Goal: Information Seeking & Learning: Learn about a topic

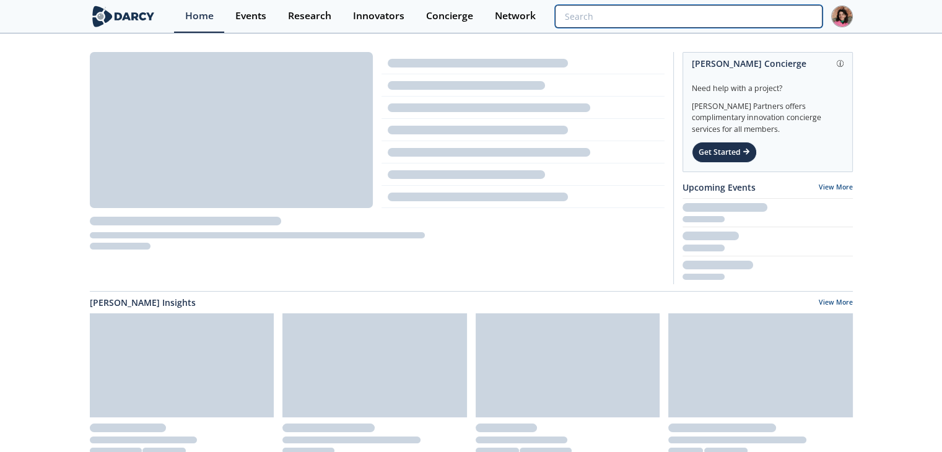
click at [742, 19] on input "search" at bounding box center [688, 16] width 267 height 23
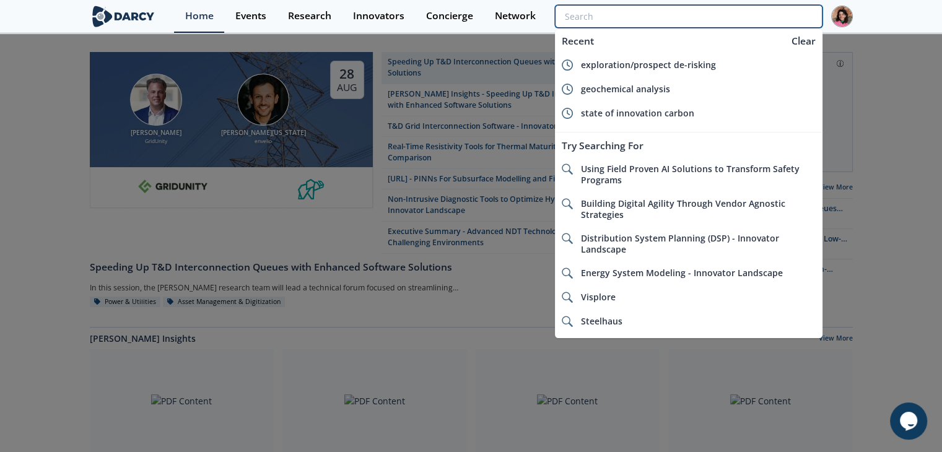
paste input "Context Labs"
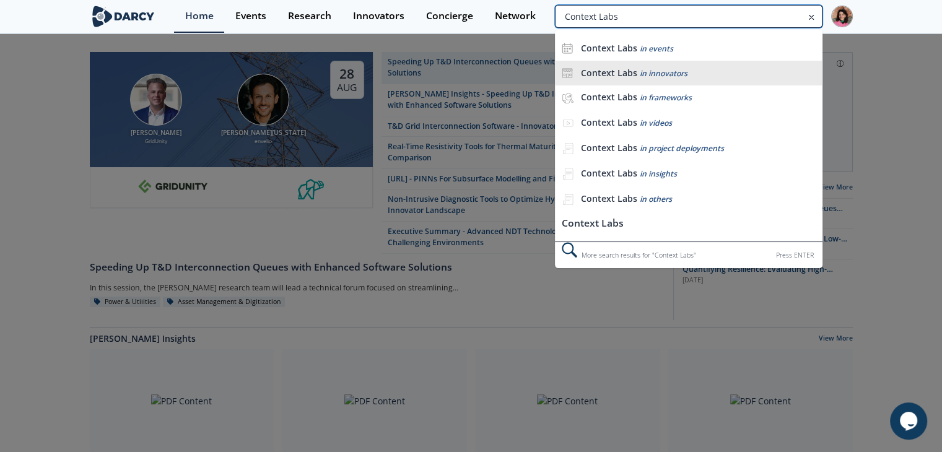
type input "Context Labs"
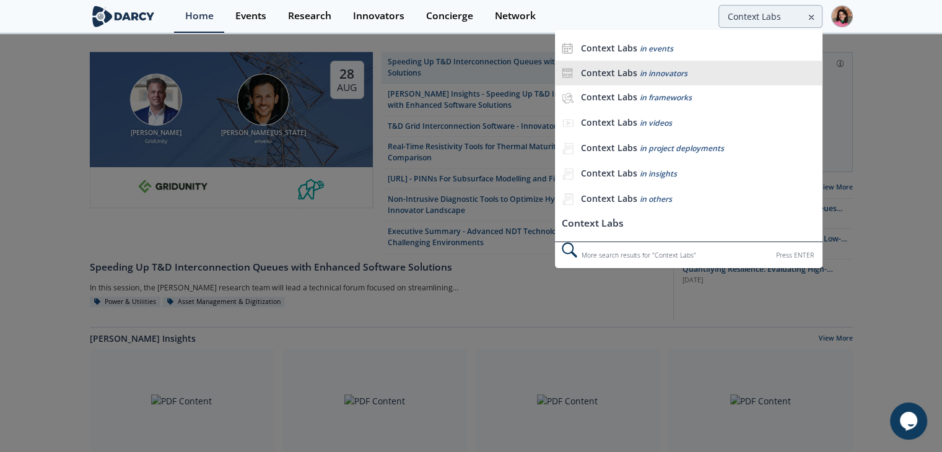
click at [706, 76] on div "Context Labs in innovators" at bounding box center [698, 74] width 235 height 12
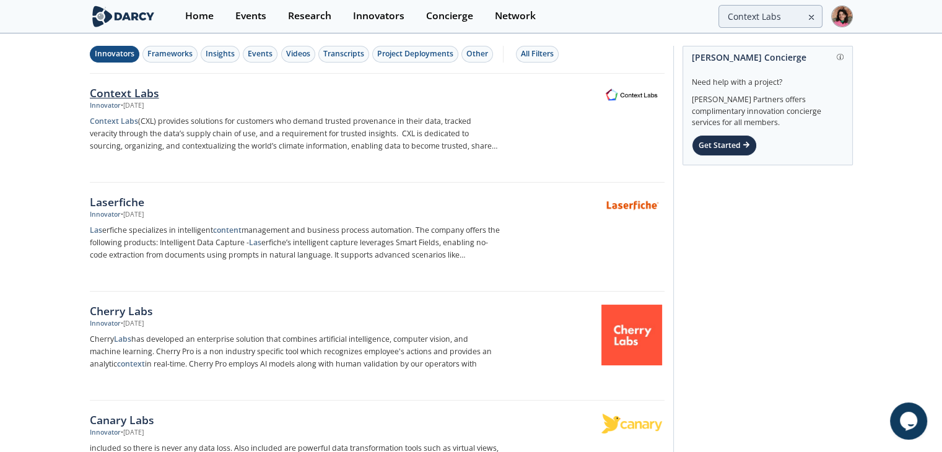
click at [411, 102] on div "Innovator • Aug 1, 2025" at bounding box center [295, 106] width 410 height 10
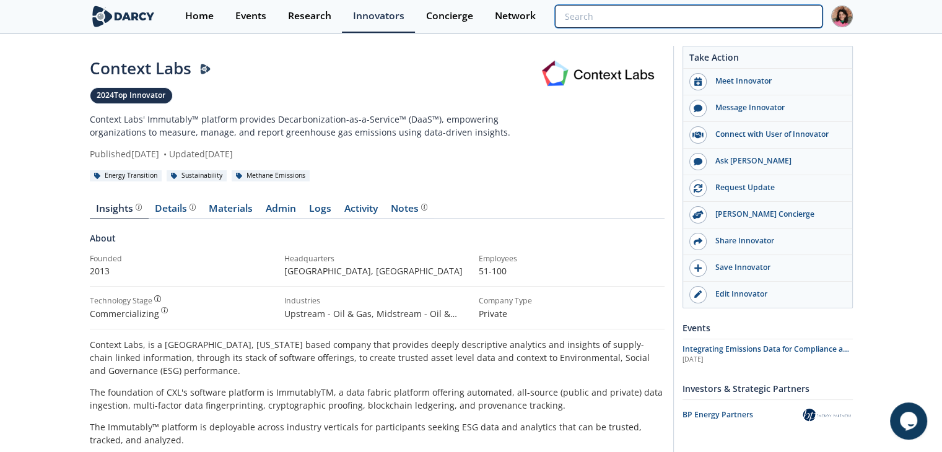
click at [744, 15] on input "search" at bounding box center [688, 16] width 267 height 23
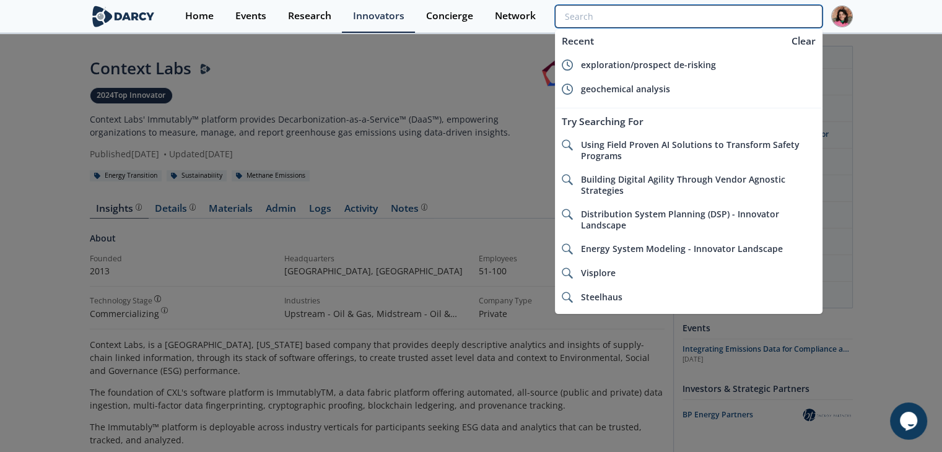
paste input "SUN Specialty Products"
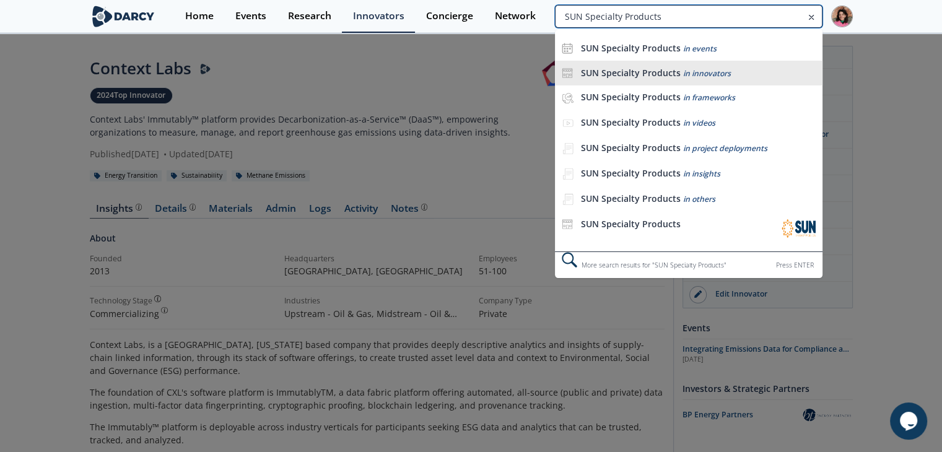
type input "SUN Specialty Products"
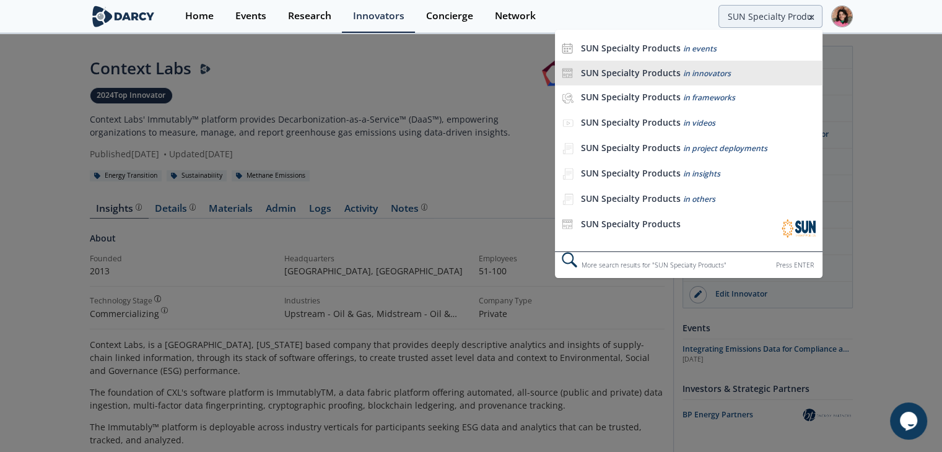
click at [715, 72] on span "in innovators" at bounding box center [707, 73] width 48 height 11
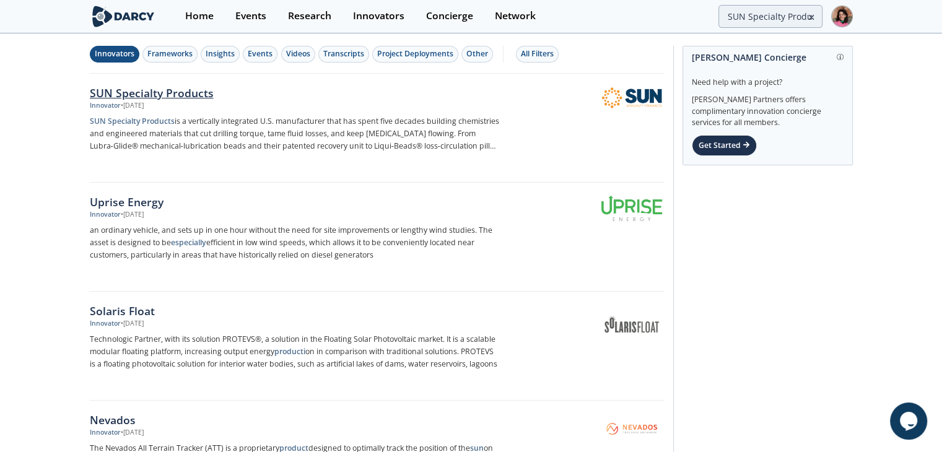
click at [261, 115] on p "SUN Specialty Products is a vertically integrated U.S. manufacturer that has sp…" at bounding box center [295, 133] width 410 height 37
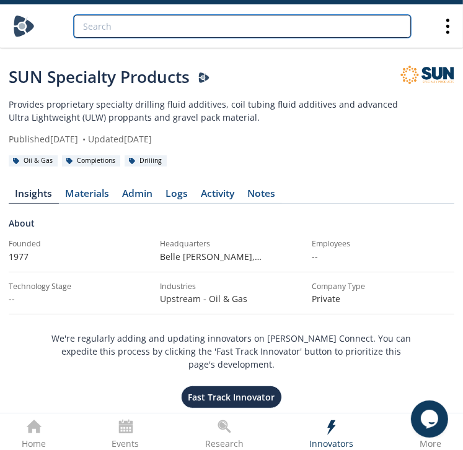
click at [247, 25] on input "search" at bounding box center [242, 26] width 337 height 23
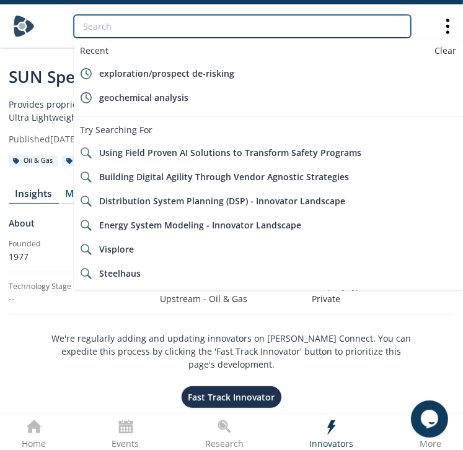
paste input "Rokk Energy Technologies"
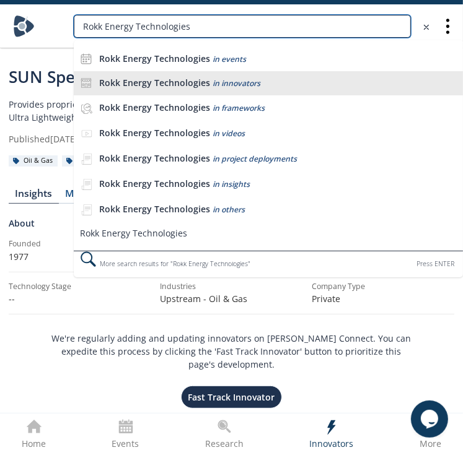
type input "Rokk Energy Technologies"
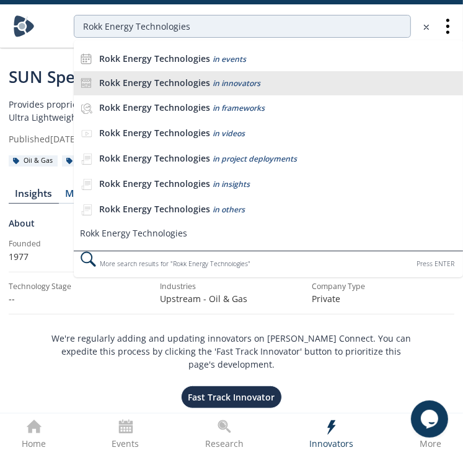
click at [270, 76] on li "Rokk Energy Technologies in innovators" at bounding box center [268, 83] width 389 height 25
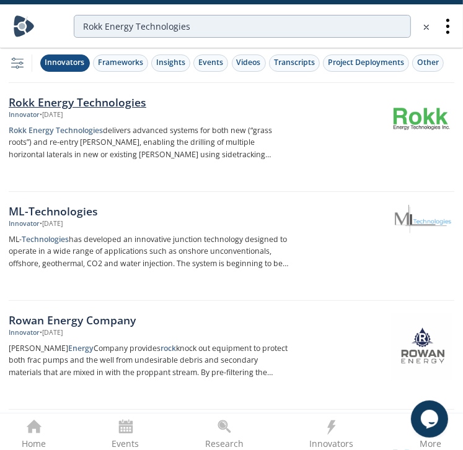
click at [252, 116] on div "Innovator • Jun 17, 2025" at bounding box center [149, 115] width 281 height 10
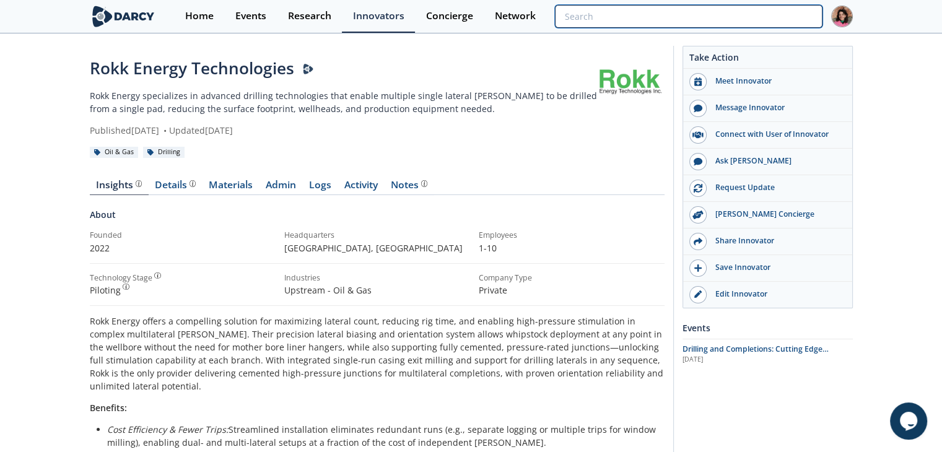
click at [756, 20] on input "search" at bounding box center [688, 16] width 267 height 23
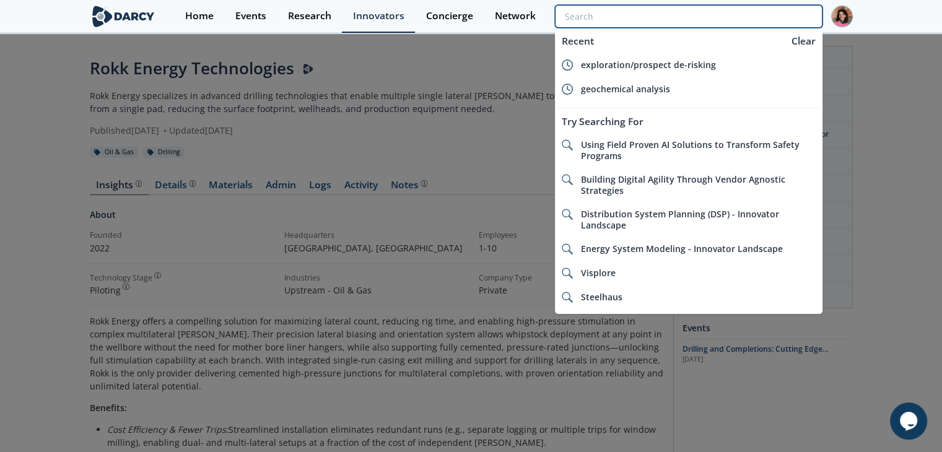
paste input "Windfall Bio"
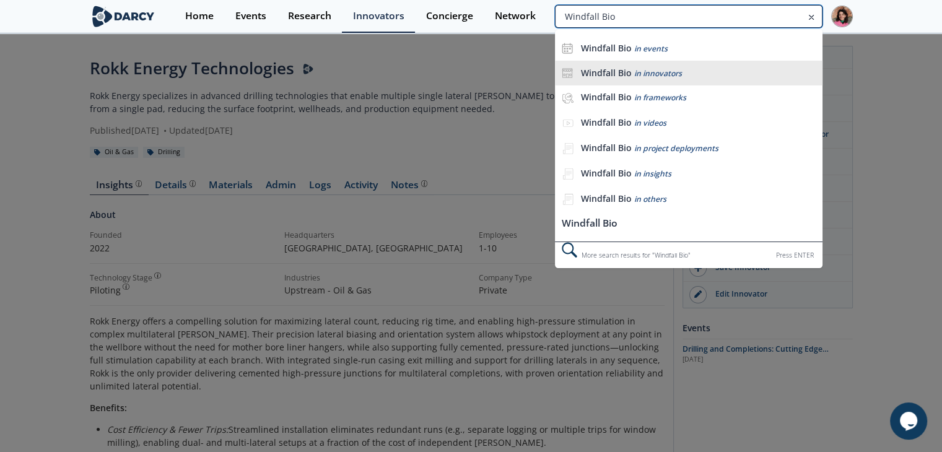
type input "Windfall Bio"
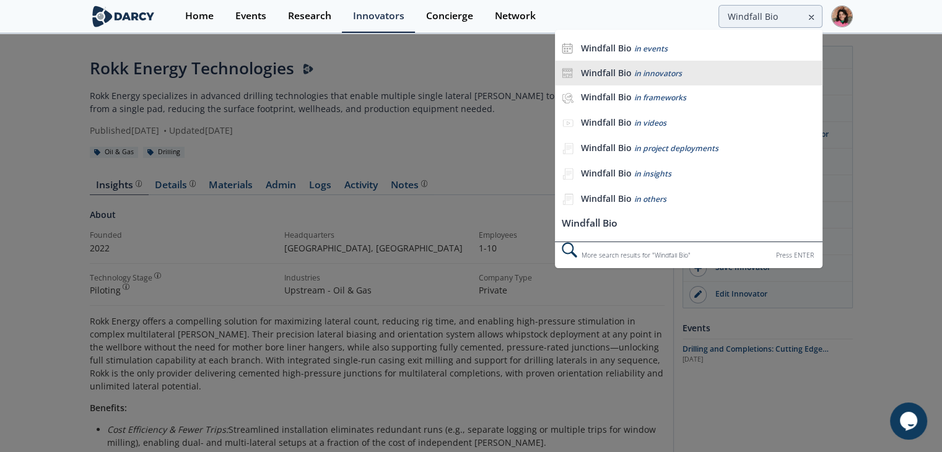
click at [690, 66] on li "Windfall Bio in innovators" at bounding box center [688, 73] width 267 height 25
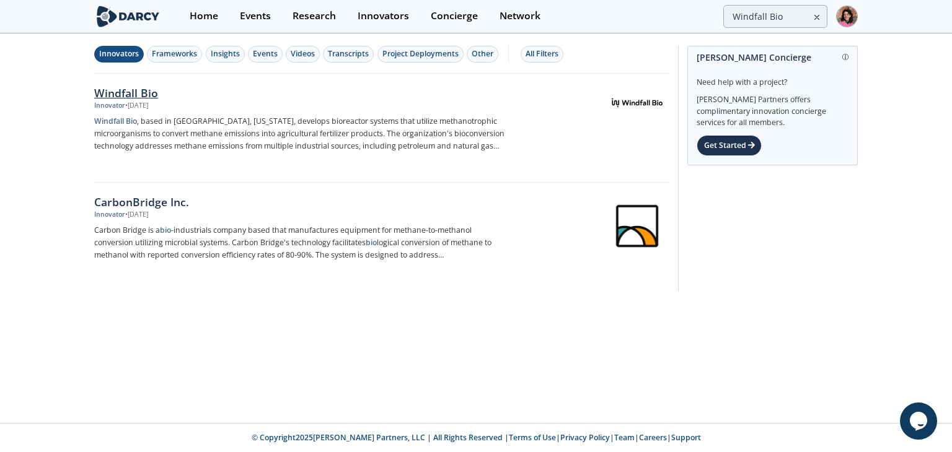
click at [477, 103] on div "Innovator • Jun 12, 2025" at bounding box center [299, 106] width 410 height 10
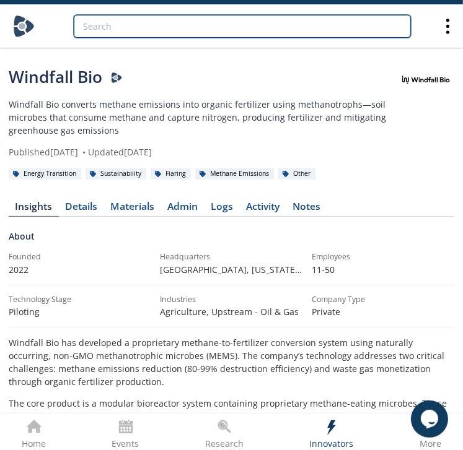
click at [247, 20] on input "search" at bounding box center [242, 26] width 337 height 23
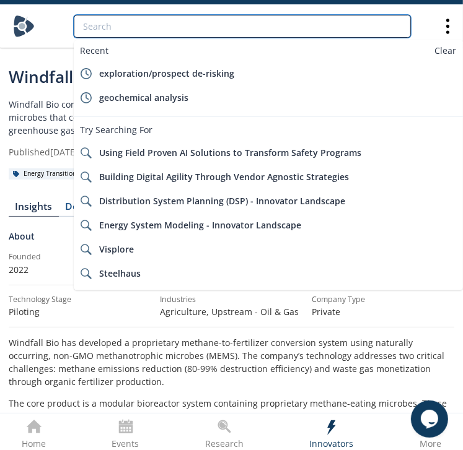
paste input "Energy IP"
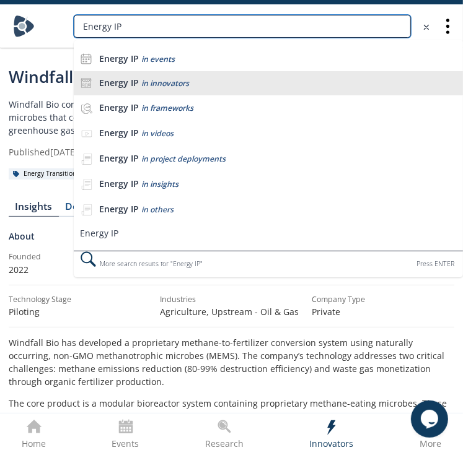
type input "Energy IP"
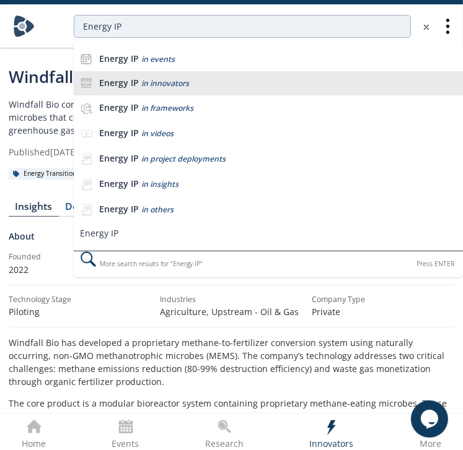
click at [174, 82] on span "in innovators" at bounding box center [165, 83] width 48 height 11
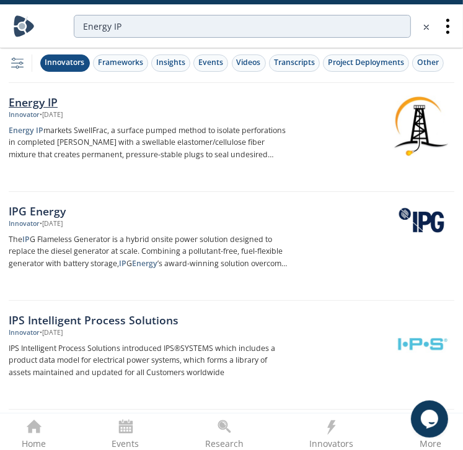
click at [198, 138] on p "Energy IP markets SwellFrac, a surface pumped method to isolate perforations in…" at bounding box center [149, 143] width 281 height 37
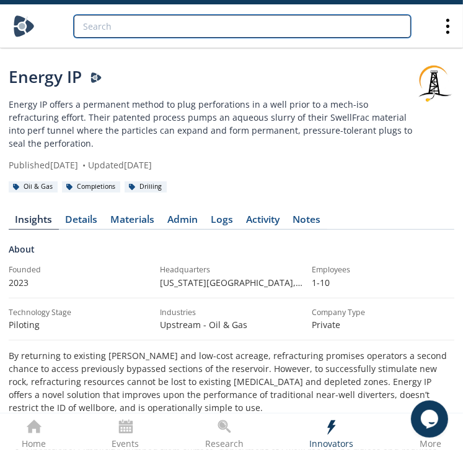
click at [195, 29] on input "search" at bounding box center [242, 26] width 337 height 23
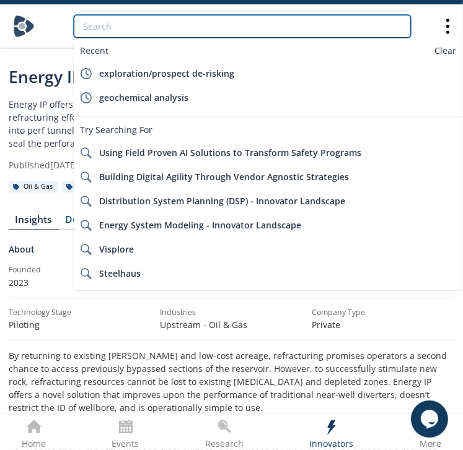
paste input "Resman USA"
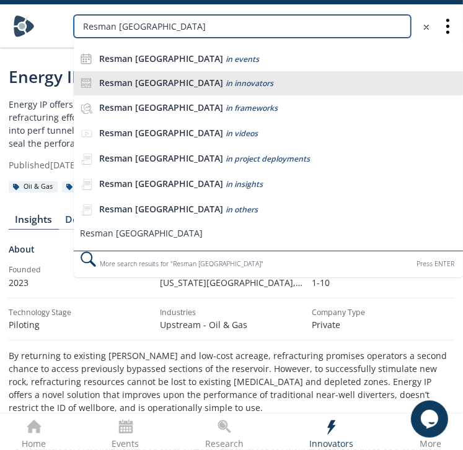
type input "Resman USA"
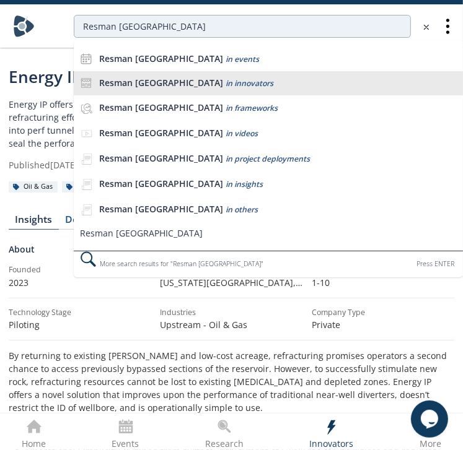
click at [223, 80] on div "Resman USA in innovators" at bounding box center [278, 83] width 358 height 12
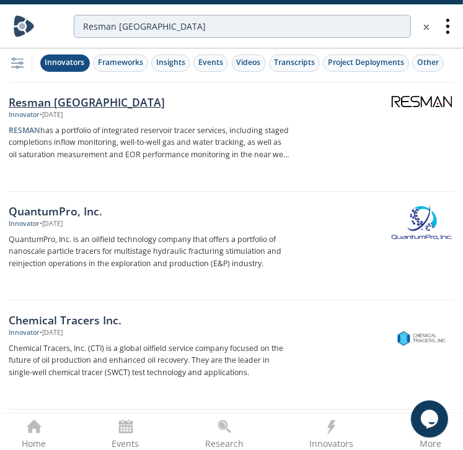
click at [406, 103] on img at bounding box center [422, 102] width 61 height 12
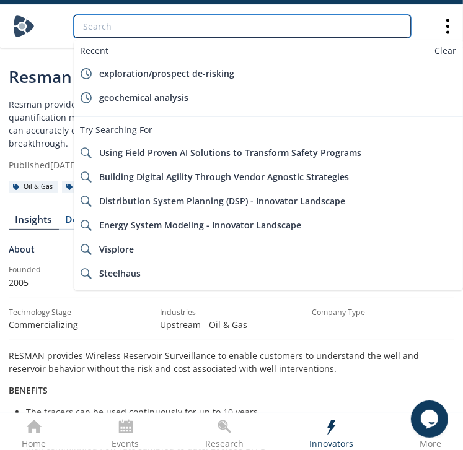
click at [253, 33] on input "search" at bounding box center [242, 26] width 337 height 23
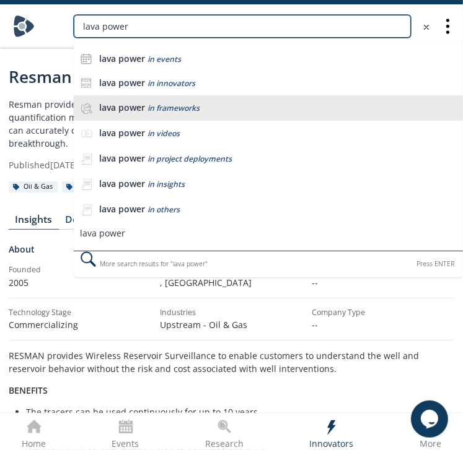
type input "lava power"
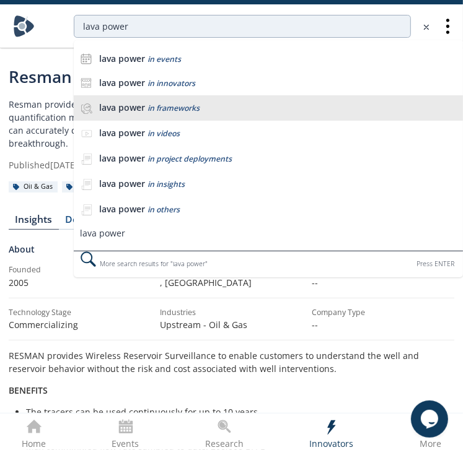
click at [233, 95] on li "lava power in frameworks" at bounding box center [268, 107] width 389 height 25
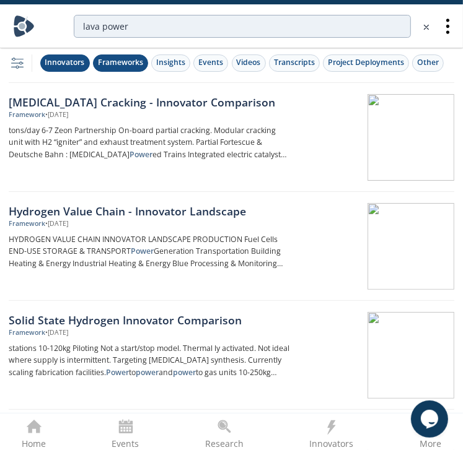
click at [54, 63] on div "Innovators" at bounding box center [65, 62] width 40 height 11
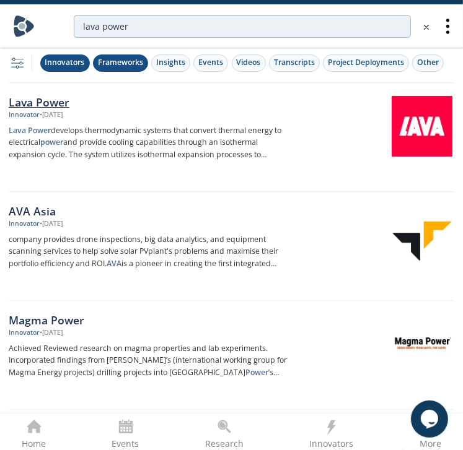
click at [144, 133] on p "Lava Power develops thermodynamic systems that convert thermal energy to electr…" at bounding box center [149, 143] width 281 height 37
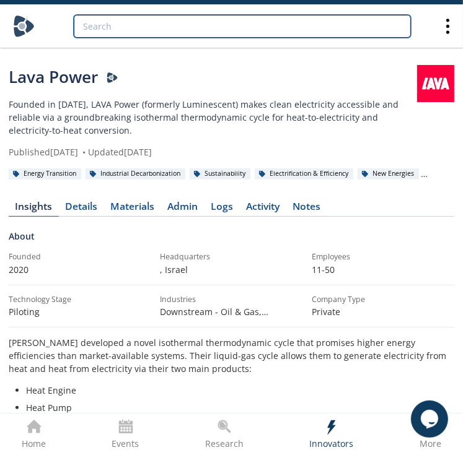
click at [208, 33] on input "search" at bounding box center [242, 26] width 337 height 23
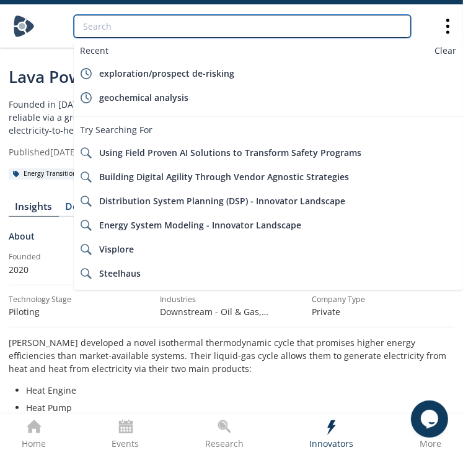
paste input "Nexxis"
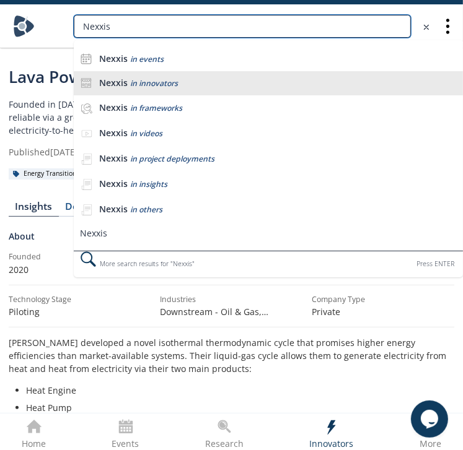
type input "Nexxis"
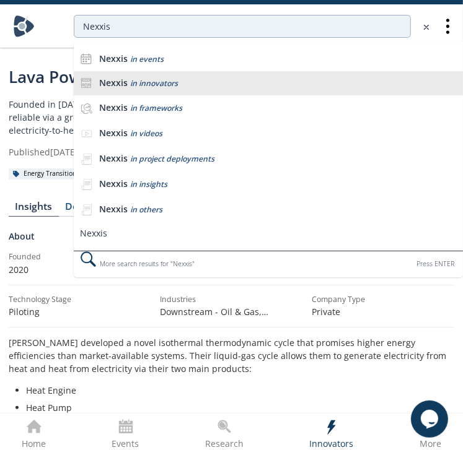
click at [210, 79] on div "Nexxis in innovators" at bounding box center [278, 83] width 358 height 12
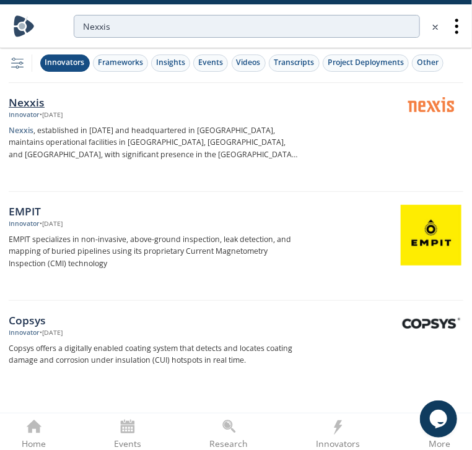
click at [240, 134] on p "Nexxis , established in 2014 and headquartered in Australia, maintains operatio…" at bounding box center [154, 143] width 290 height 37
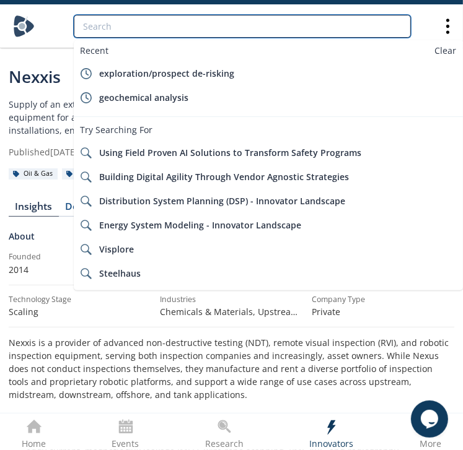
click at [214, 22] on input "search" at bounding box center [242, 26] width 337 height 23
paste input "Flyability"
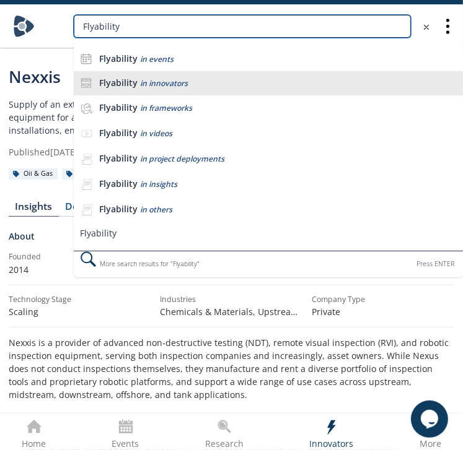
type input "Flyability"
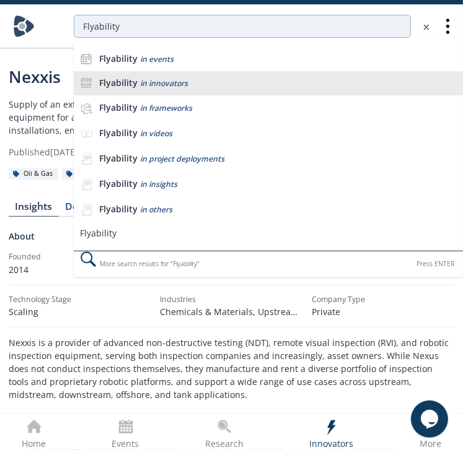
click at [231, 74] on li "Flyability in innovators" at bounding box center [268, 83] width 389 height 25
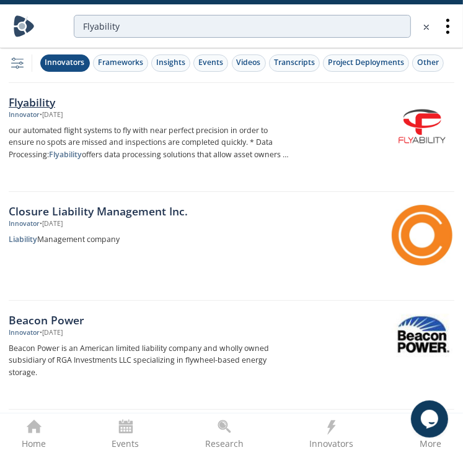
drag, startPoint x: 237, startPoint y: 92, endPoint x: 250, endPoint y: 112, distance: 23.7
click at [250, 112] on div "Innovator • Jun 10, 2025" at bounding box center [149, 115] width 281 height 10
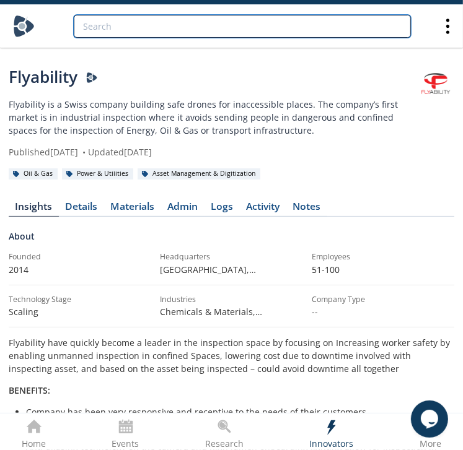
click at [224, 24] on input "search" at bounding box center [242, 26] width 337 height 23
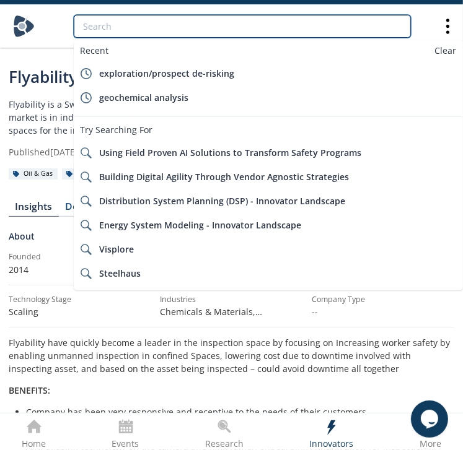
paste input "Skygauge Robotics"
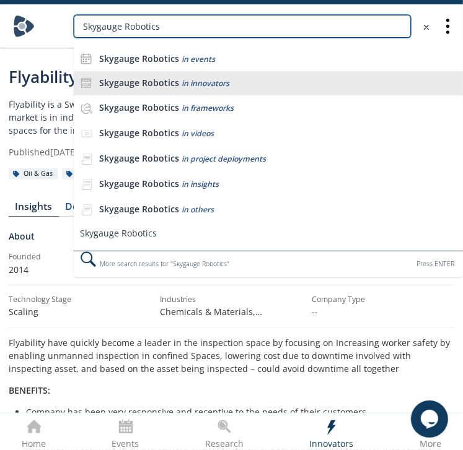
type input "Skygauge Robotics"
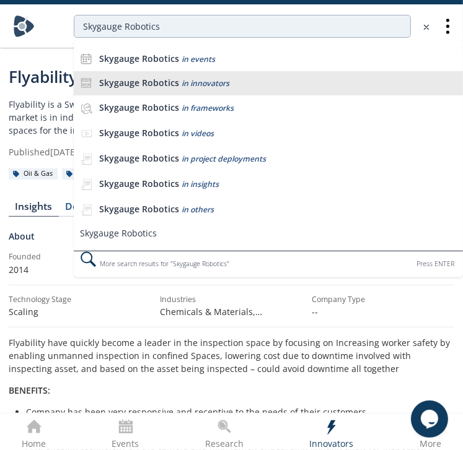
click at [216, 82] on span "in innovators" at bounding box center [206, 83] width 48 height 11
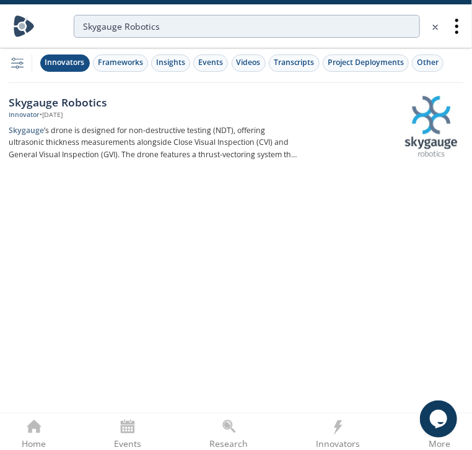
click at [188, 134] on p "Skygauge ’s drone is designed for non-destructive testing (NDT), offering ultra…" at bounding box center [154, 143] width 290 height 37
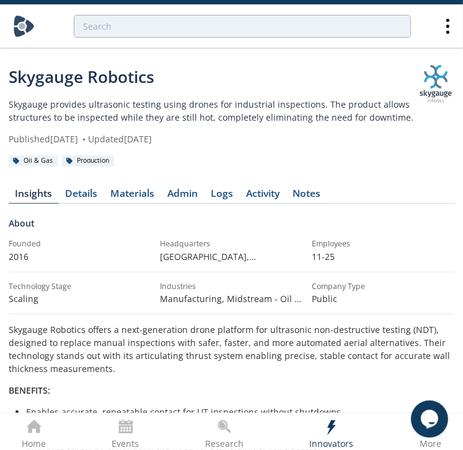
drag, startPoint x: 397, startPoint y: 78, endPoint x: 414, endPoint y: 80, distance: 16.8
click at [402, 80] on div "Skygauge Robotics" at bounding box center [213, 77] width 408 height 24
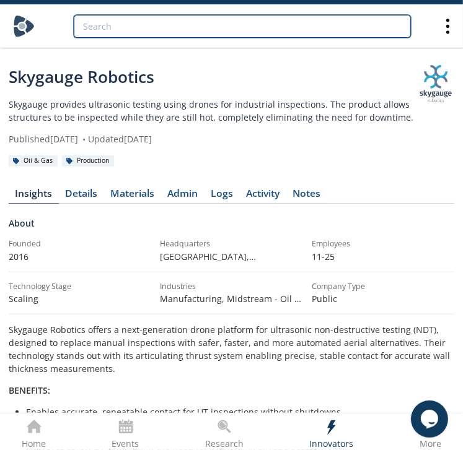
click at [228, 17] on input "search" at bounding box center [242, 26] width 337 height 23
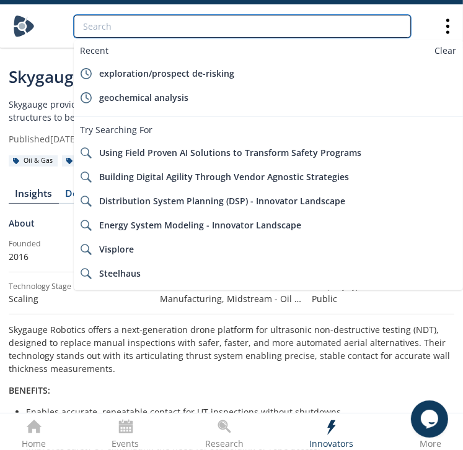
paste input "ARIX Technologies"
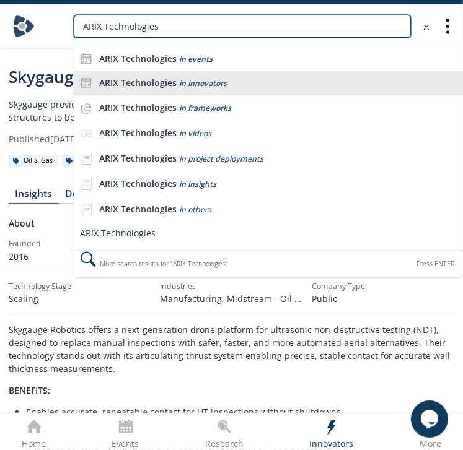
type input "ARIX Technologies"
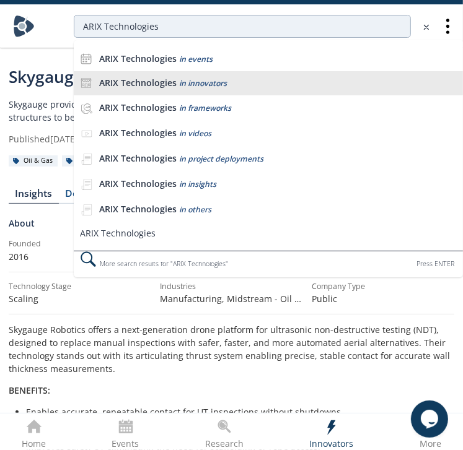
click at [239, 80] on div "ARIX Technologies in innovators" at bounding box center [278, 83] width 358 height 12
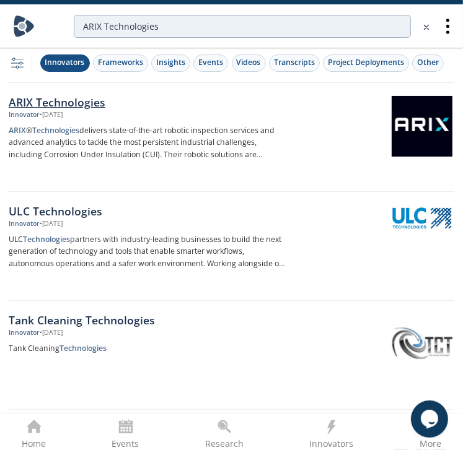
click at [238, 114] on div "Innovator • Jun 4, 2025" at bounding box center [149, 115] width 281 height 10
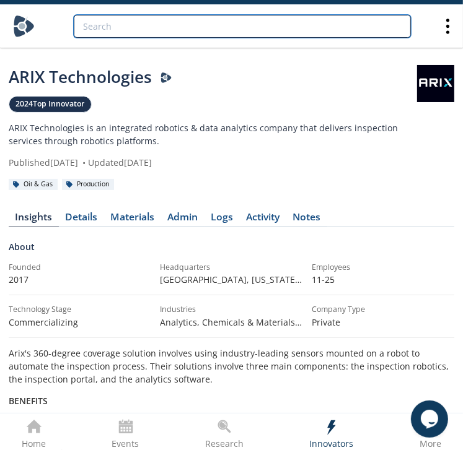
click at [221, 35] on input "search" at bounding box center [242, 26] width 337 height 23
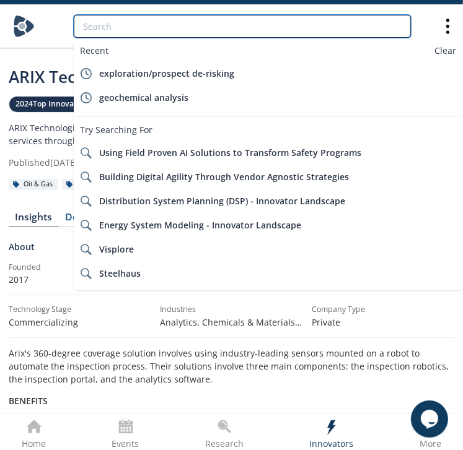
paste input "Eddyfi Technologies"
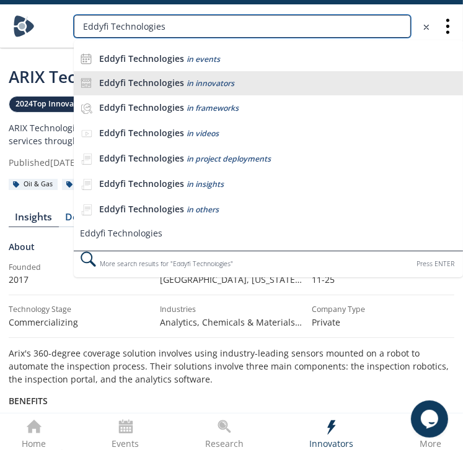
type input "Eddyfi Technologies"
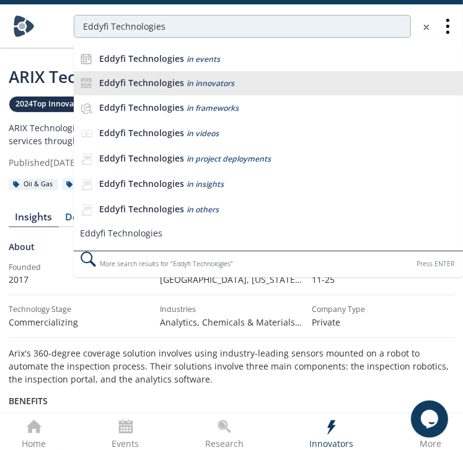
click at [238, 79] on div "Eddyfi Technologies in innovators" at bounding box center [278, 83] width 358 height 12
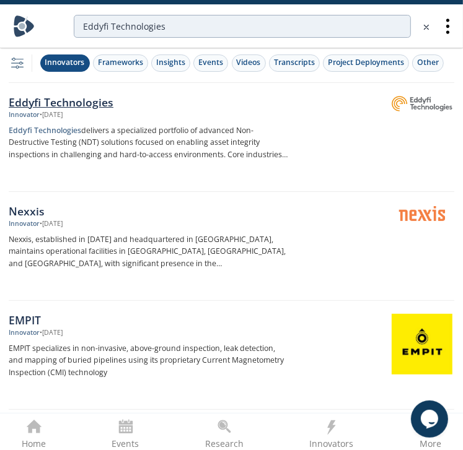
click at [238, 131] on p "Eddyfi Technologies delivers a specialized portfolio of advanced Non-Destructiv…" at bounding box center [149, 143] width 281 height 37
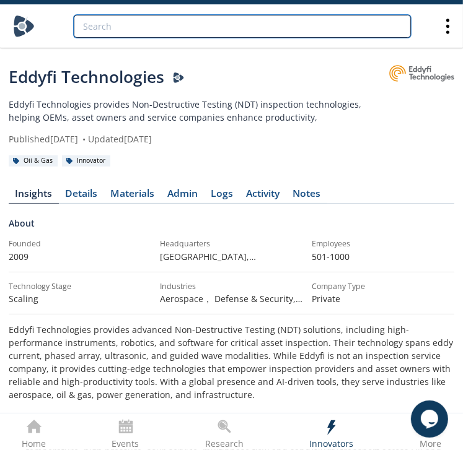
click at [161, 22] on input "search" at bounding box center [242, 26] width 337 height 23
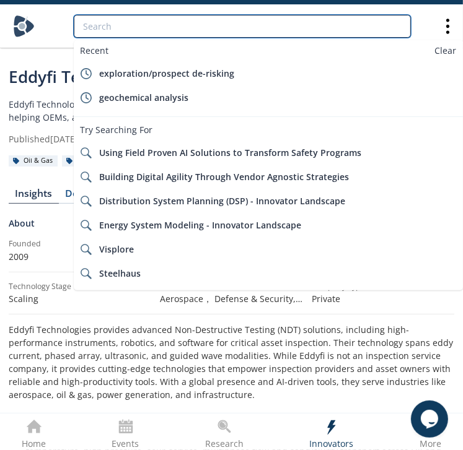
paste input "Emvolon"
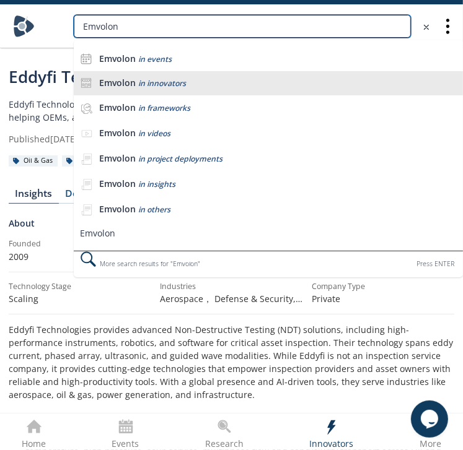
type input "Emvolon"
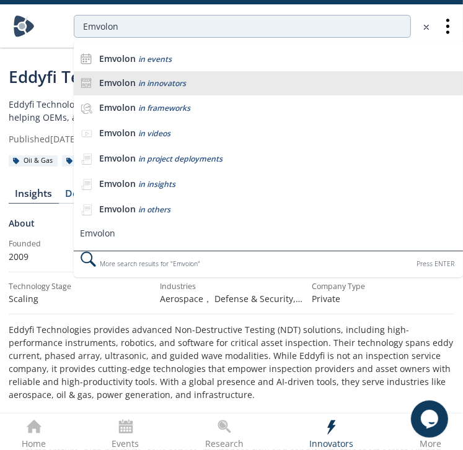
click at [185, 79] on span "in innovators" at bounding box center [162, 83] width 48 height 11
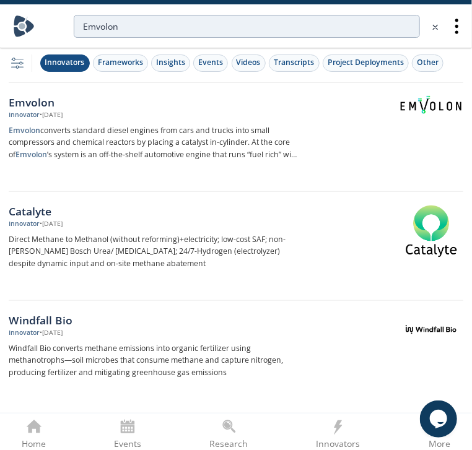
click at [151, 118] on div "Innovator • May 26, 2025" at bounding box center [154, 115] width 290 height 10
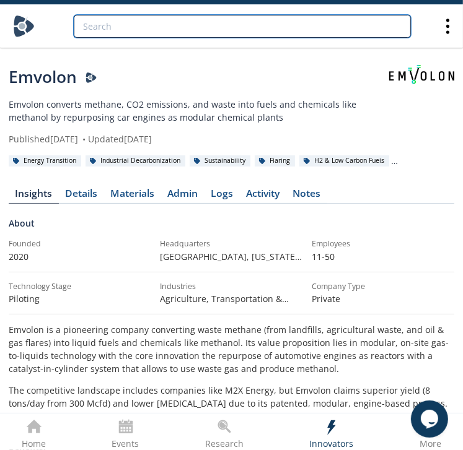
click at [231, 17] on input "search" at bounding box center [242, 26] width 337 height 23
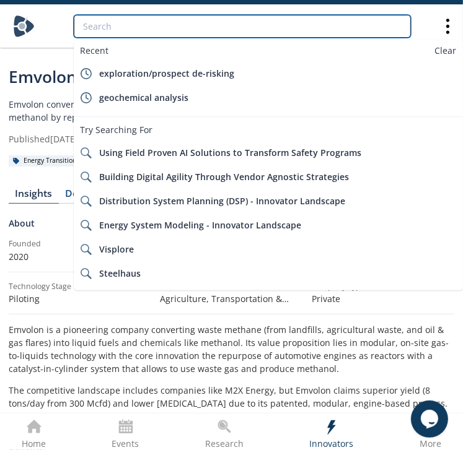
paste input "Altillion"
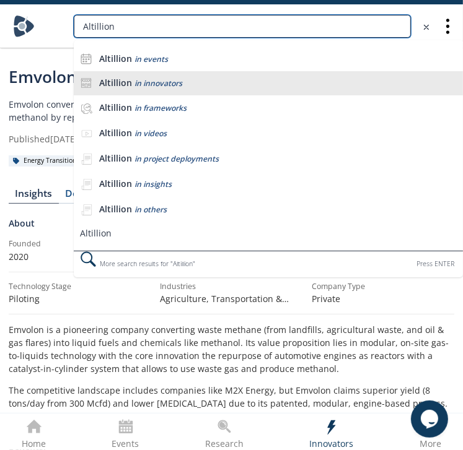
type input "Altillion"
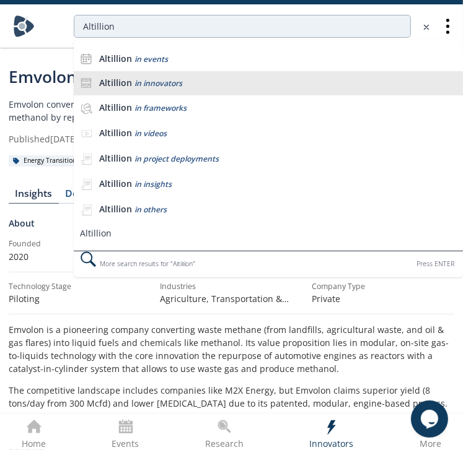
click at [195, 78] on div "Altillion in innovators" at bounding box center [278, 83] width 358 height 12
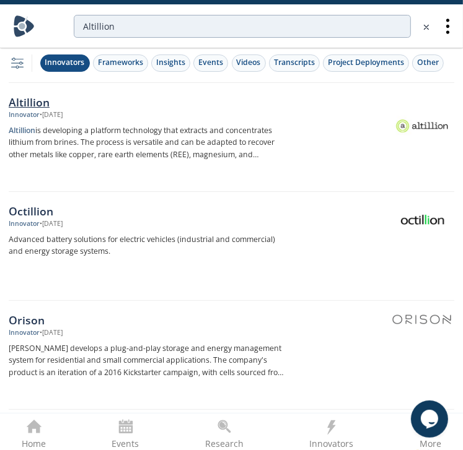
click at [250, 125] on p "Altillion is developing a platform technology that extracts and concentrates li…" at bounding box center [149, 143] width 281 height 37
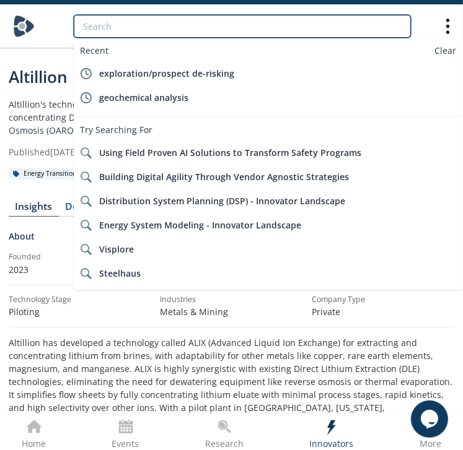
click at [280, 33] on input "search" at bounding box center [242, 26] width 337 height 23
paste input "Saltworks Technologies"
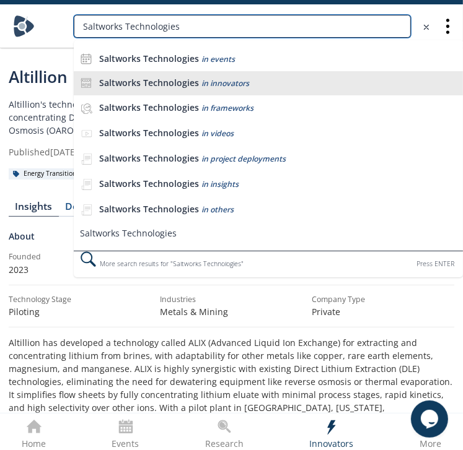
type input "Saltworks Technologies"
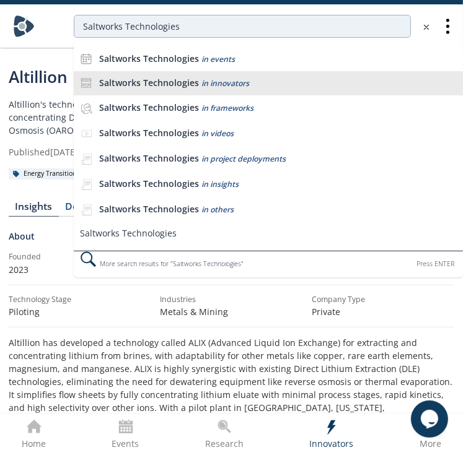
click at [244, 80] on span "in innovators" at bounding box center [225, 83] width 48 height 11
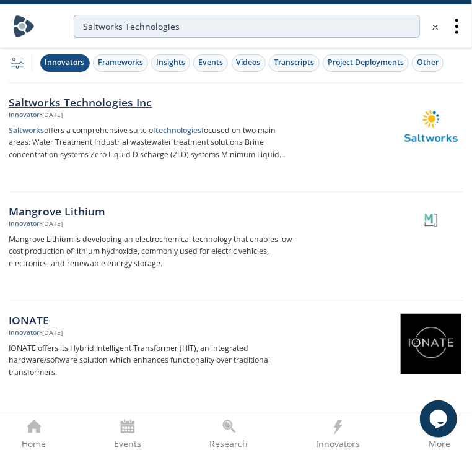
click at [226, 132] on p "Saltworks offers a comprehensive suite of technologies focused on two main area…" at bounding box center [154, 143] width 290 height 37
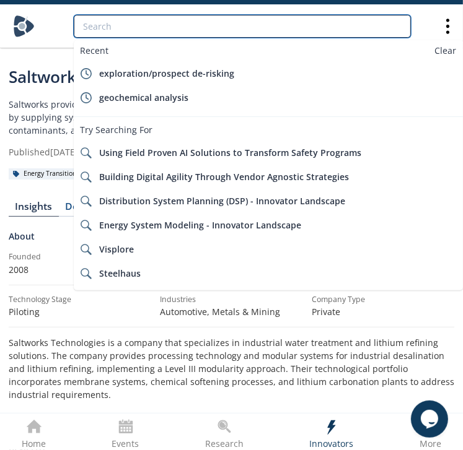
click at [309, 33] on input "search" at bounding box center [242, 26] width 337 height 23
paste input "Safety Radar"
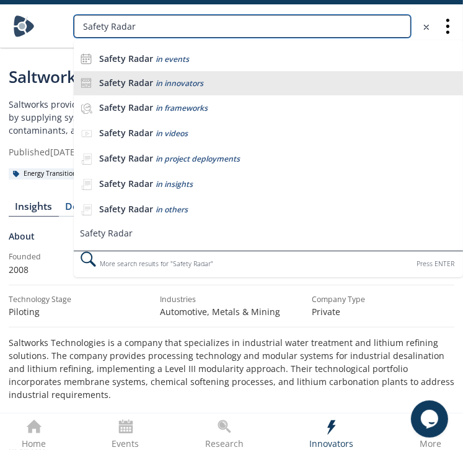
type input "Safety Radar"
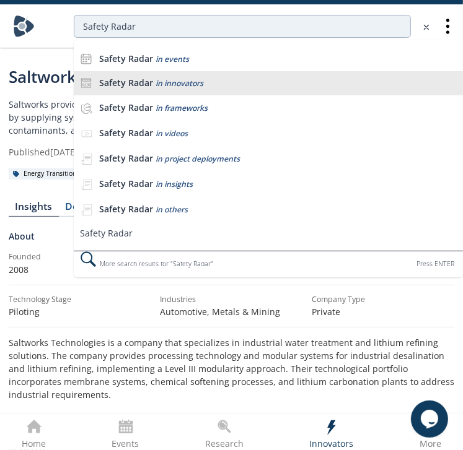
click at [280, 76] on li "Safety Radar in innovators" at bounding box center [268, 83] width 389 height 25
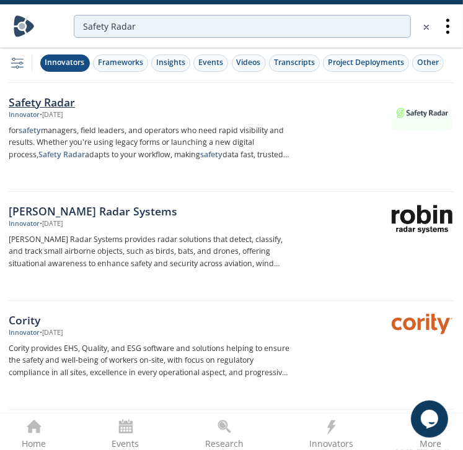
click at [245, 113] on div "Innovator • Jun 24, 2025" at bounding box center [149, 115] width 281 height 10
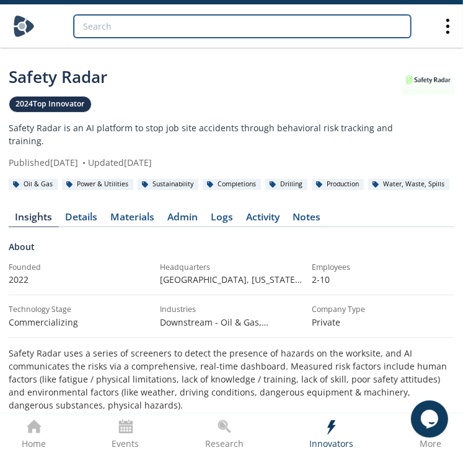
click at [113, 36] on input "search" at bounding box center [242, 26] width 337 height 23
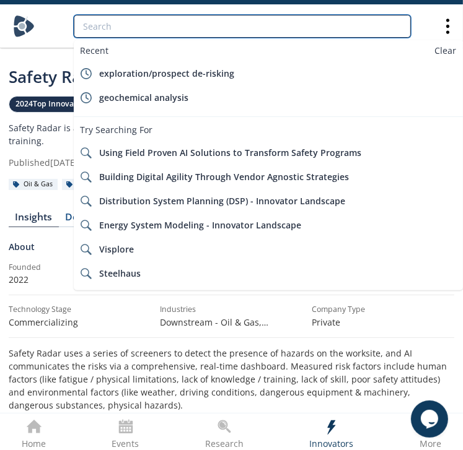
paste input "Mojo AI"
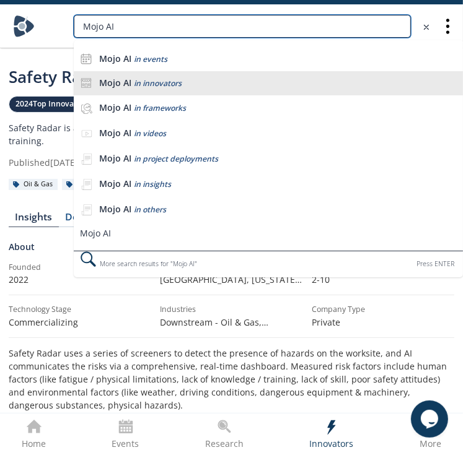
type input "Mojo AI"
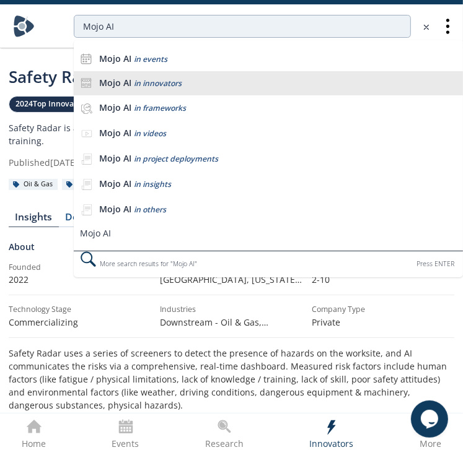
click at [178, 88] on div "Mojo AI in innovators" at bounding box center [278, 83] width 358 height 12
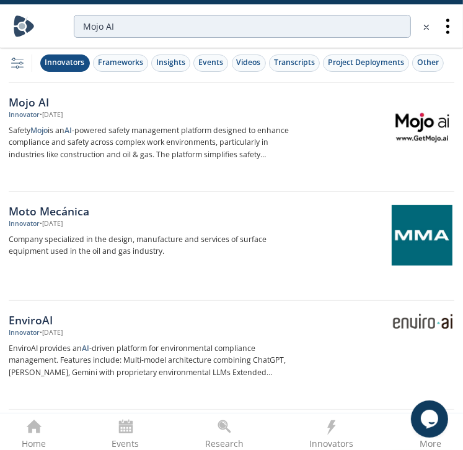
click at [211, 121] on div "Mojo AI Innovator • May 28, 2025 Safety Mojo is an AI -powered safety managemen…" at bounding box center [153, 137] width 289 height 87
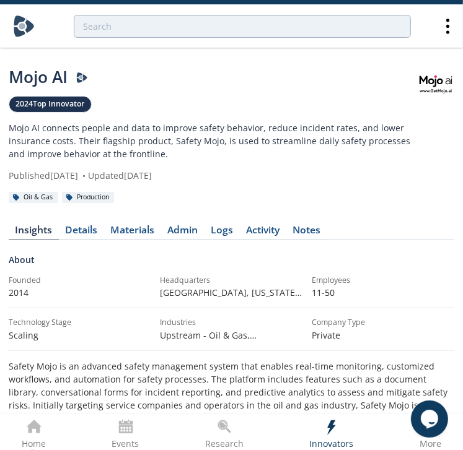
click at [233, 6] on div at bounding box center [231, 26] width 437 height 43
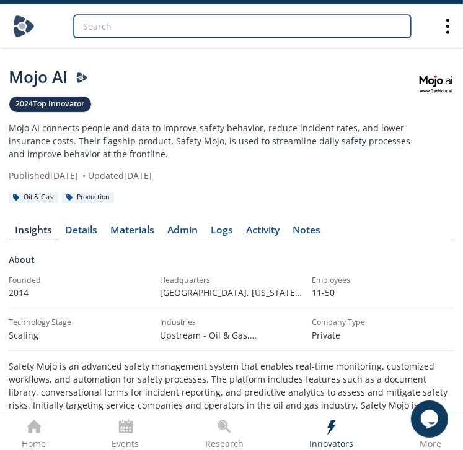
click at [226, 20] on input "search" at bounding box center [242, 26] width 337 height 23
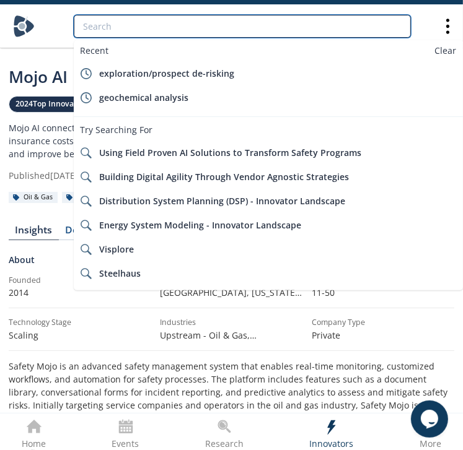
paste input "Integrated Energy Services"
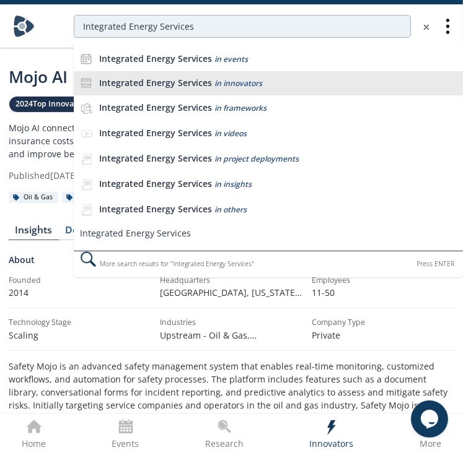
click at [231, 78] on span "in innovators" at bounding box center [238, 83] width 48 height 11
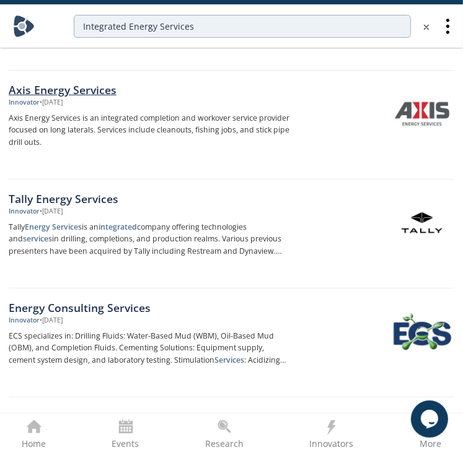
scroll to position [124, 0]
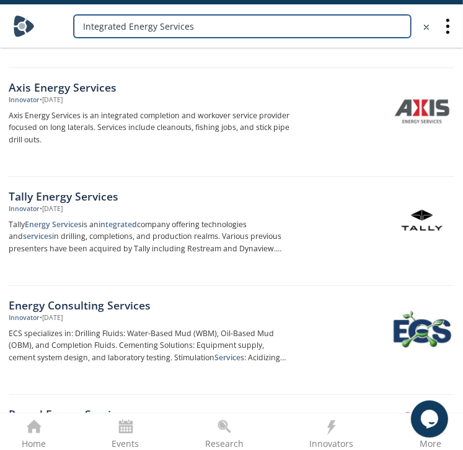
click at [255, 29] on input "Integrated Energy Services" at bounding box center [242, 26] width 337 height 23
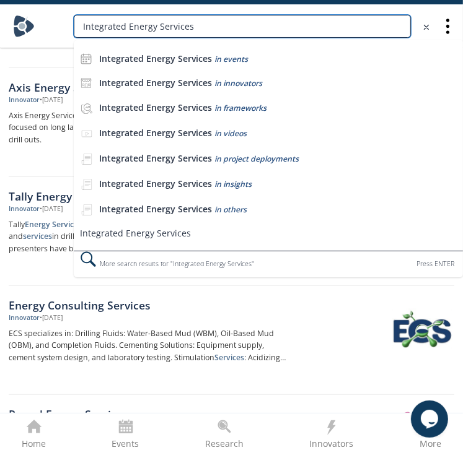
click at [255, 29] on input "Integrated Energy Services" at bounding box center [242, 26] width 337 height 23
paste input "Vertice Oil Tools"
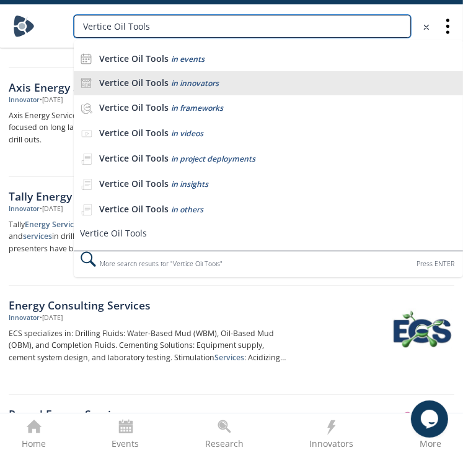
type input "Vertice Oil Tools"
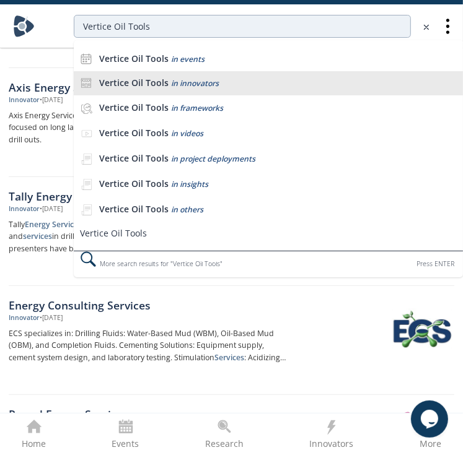
click at [234, 76] on li "Vertice Oil Tools in innovators" at bounding box center [268, 83] width 389 height 25
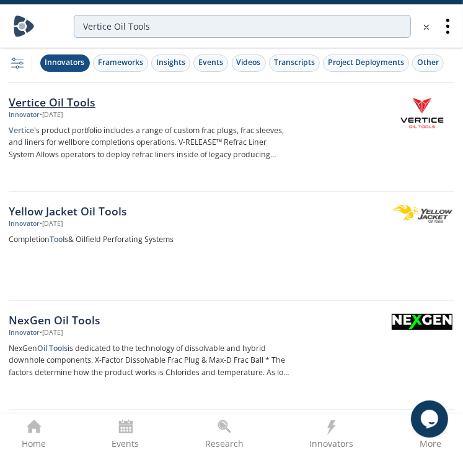
click at [240, 121] on div "Vertice Oil Tools Innovator • Dec 7, 2021 Vertice 's product portfolio includes…" at bounding box center [153, 137] width 289 height 87
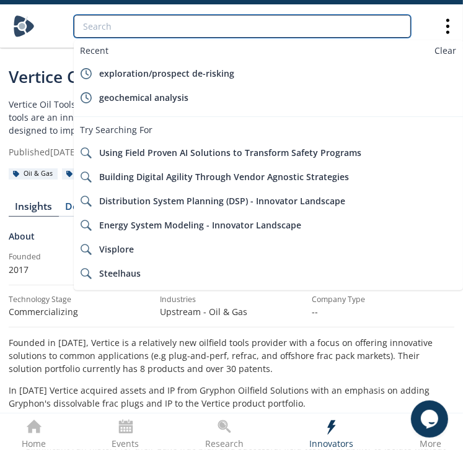
click at [297, 22] on input "search" at bounding box center [242, 26] width 337 height 23
paste input "Energy & Environmental Research Center"
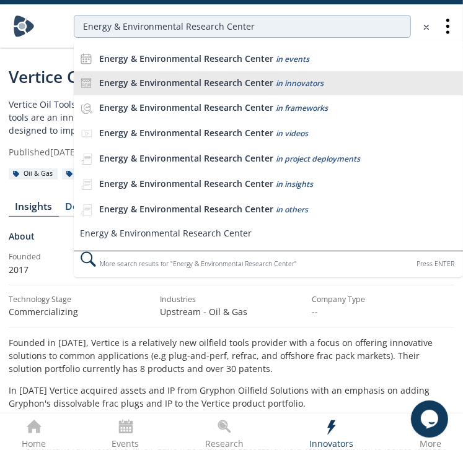
click at [276, 85] on span "in innovators" at bounding box center [300, 83] width 48 height 11
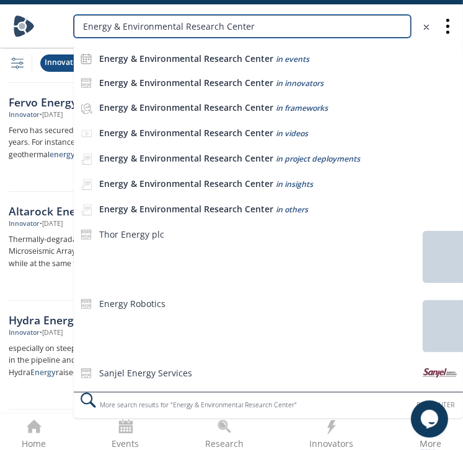
click at [285, 27] on input "Energy & Environmental Research Center" at bounding box center [242, 26] width 337 height 23
paste input "Zencor Tools"
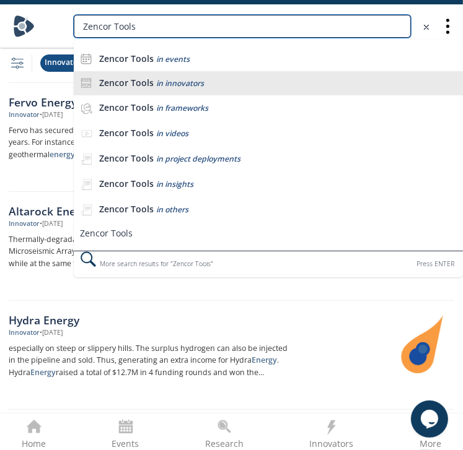
type input "Zencor Tools"
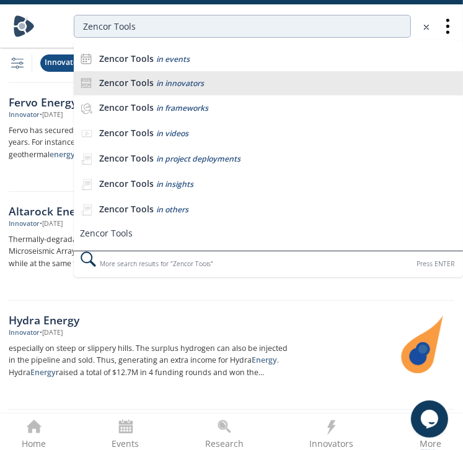
click at [238, 73] on li "Zencor Tools in innovators" at bounding box center [268, 83] width 389 height 25
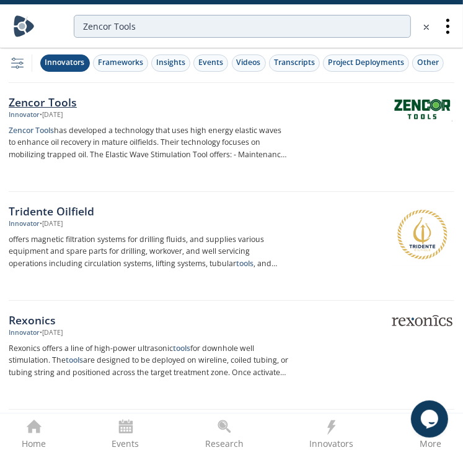
click at [353, 134] on div at bounding box center [376, 126] width 156 height 61
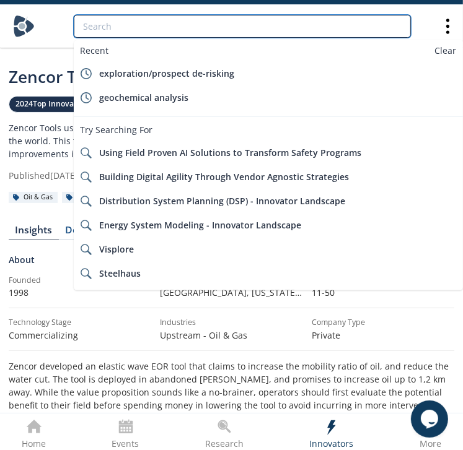
click at [263, 27] on input "search" at bounding box center [242, 26] width 337 height 23
paste input "Third Wave Production"
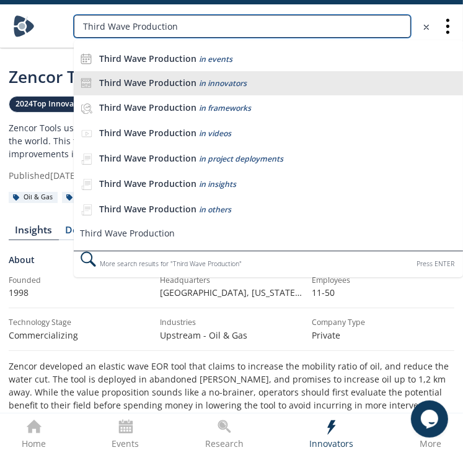
type input "Third Wave Production"
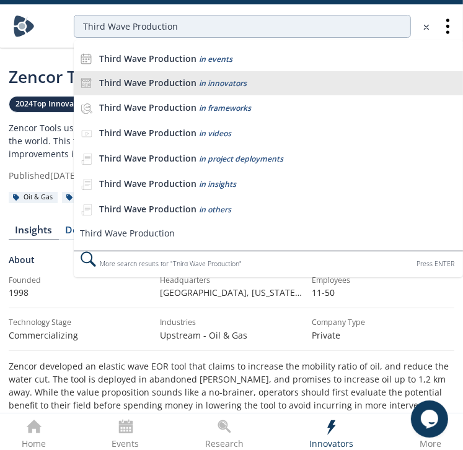
click at [230, 81] on span "in innovators" at bounding box center [223, 83] width 48 height 11
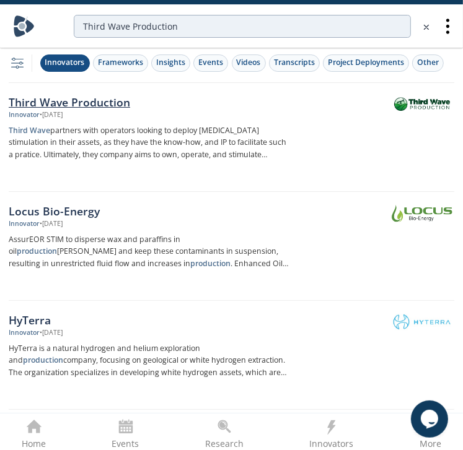
click at [240, 121] on div "Third Wave Production Innovator • Jan 9, 2025 Third Wave partners with operator…" at bounding box center [153, 137] width 289 height 87
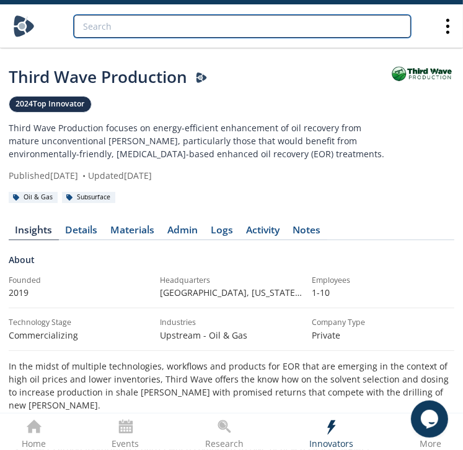
click at [261, 36] on input "search" at bounding box center [242, 26] width 337 height 23
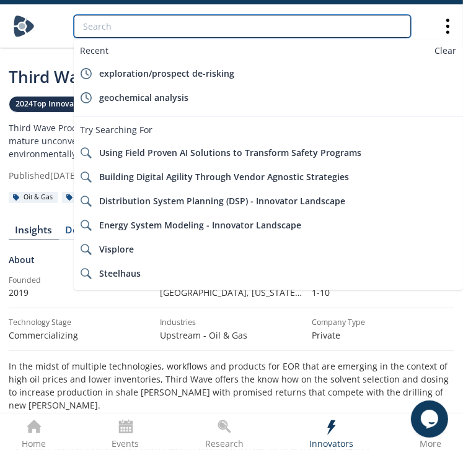
paste input "Teverra"
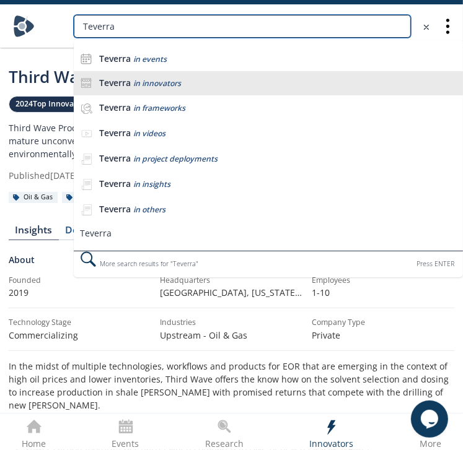
type input "Teverra"
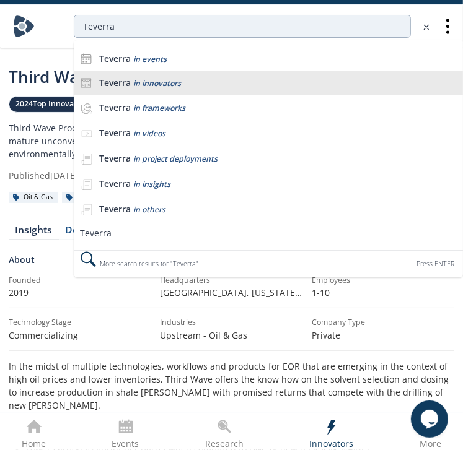
click at [201, 93] on li "Teverra in innovators" at bounding box center [268, 83] width 389 height 25
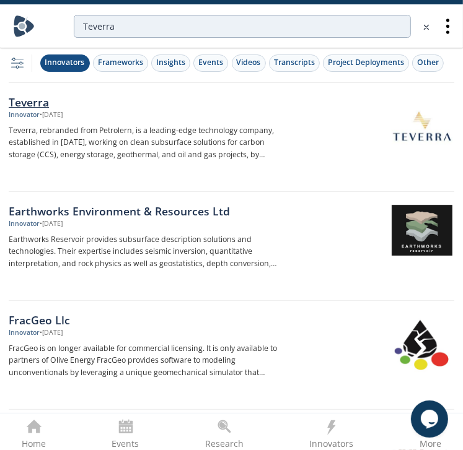
click at [260, 134] on p "Teverra, rebranded from Petrolern, is a leading-edge technology company, establ…" at bounding box center [149, 143] width 281 height 37
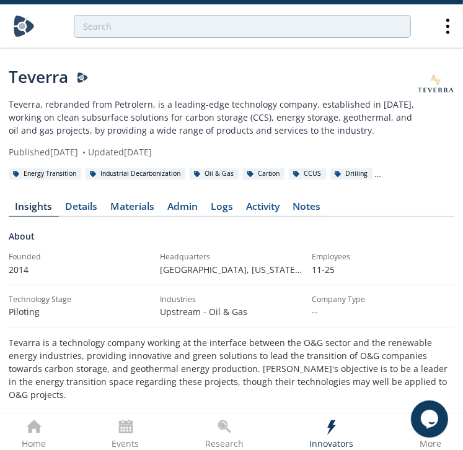
click at [221, 6] on div at bounding box center [231, 26] width 437 height 43
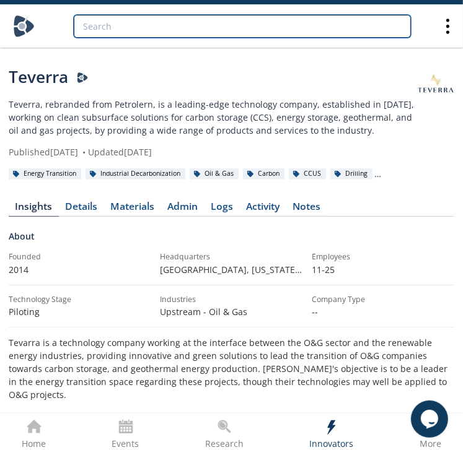
click at [214, 19] on input "search" at bounding box center [242, 26] width 337 height 23
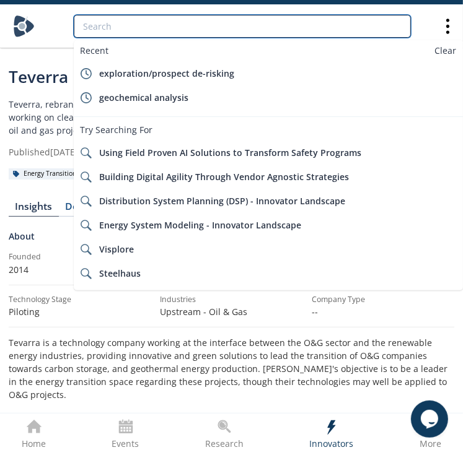
paste input "Hydrophilic AS"
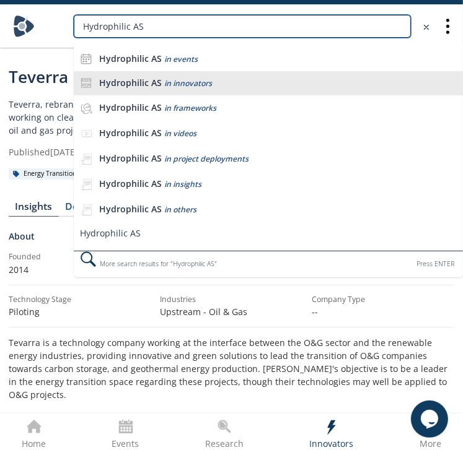
type input "Hydrophilic AS"
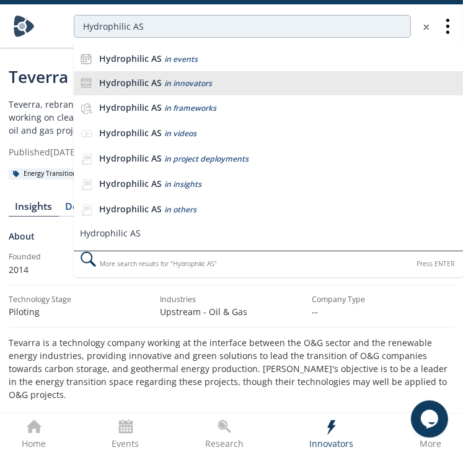
click at [220, 86] on div "Hydrophilic AS in innovators" at bounding box center [278, 83] width 358 height 12
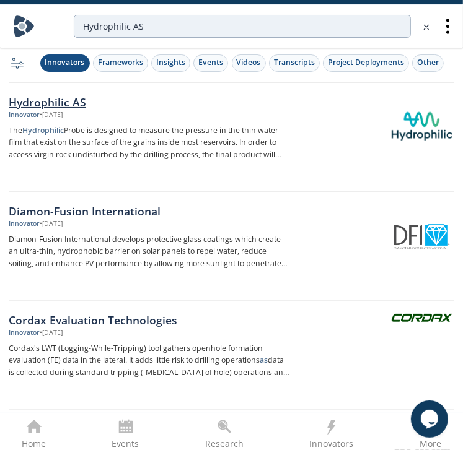
click at [235, 132] on p "The Hydrophilic Probe is designed to measure the pressure in the thin water fil…" at bounding box center [149, 143] width 281 height 37
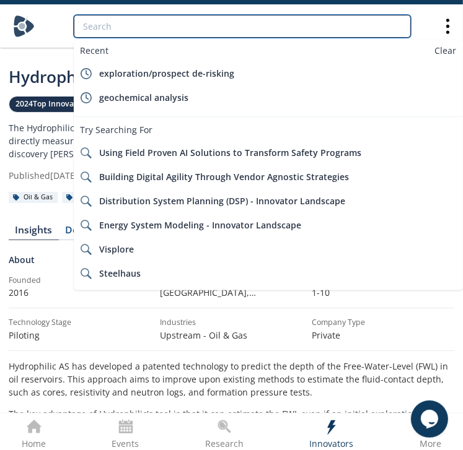
click at [213, 33] on input "search" at bounding box center [242, 26] width 337 height 23
paste input "Glean"
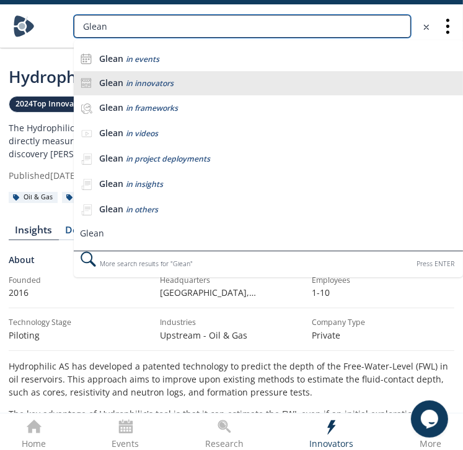
type input "Glean"
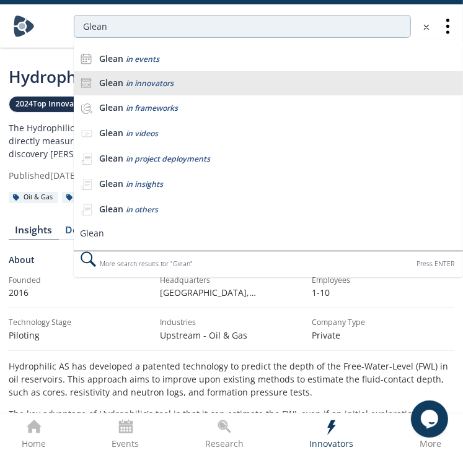
click at [188, 92] on li "Glean in innovators" at bounding box center [268, 83] width 389 height 25
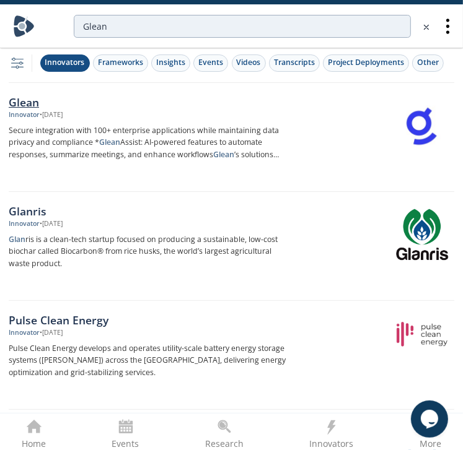
click at [208, 118] on div "Innovator • Feb 27, 2025" at bounding box center [149, 115] width 281 height 10
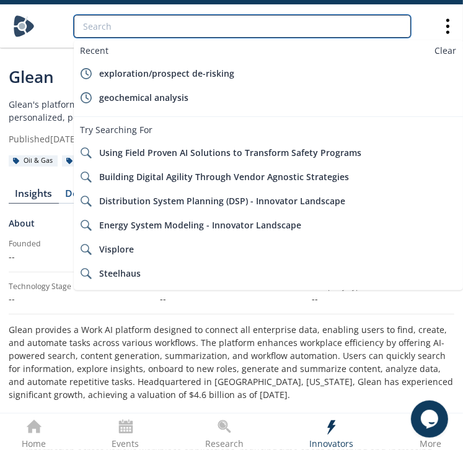
click at [105, 30] on input "search" at bounding box center [242, 26] width 337 height 23
paste input "Mainspring Energy"
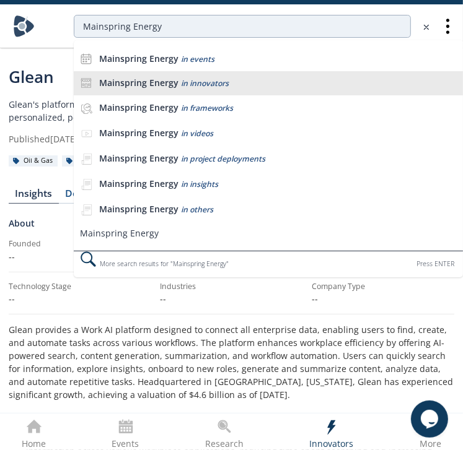
click at [235, 80] on div "Mainspring Energy in innovators" at bounding box center [278, 83] width 358 height 12
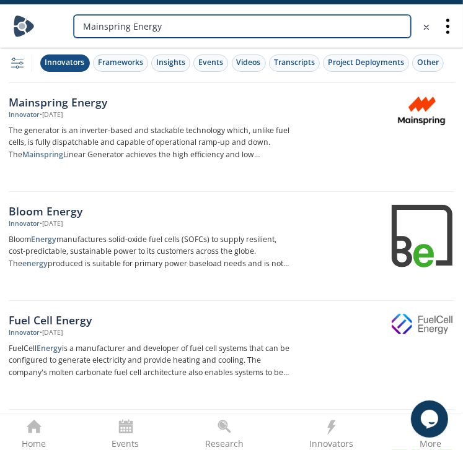
click at [201, 28] on input "Mainspring Energy" at bounding box center [242, 26] width 337 height 23
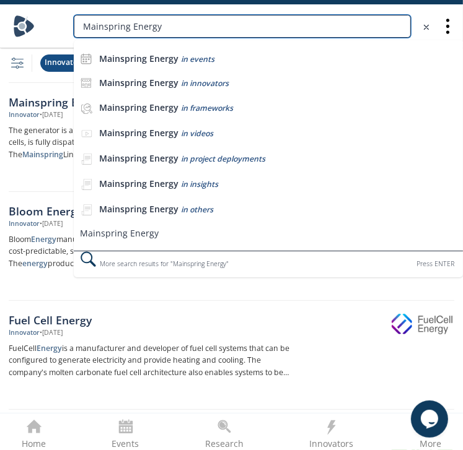
click at [201, 28] on input "Mainspring Energy" at bounding box center [242, 26] width 337 height 23
paste input "Trigen"
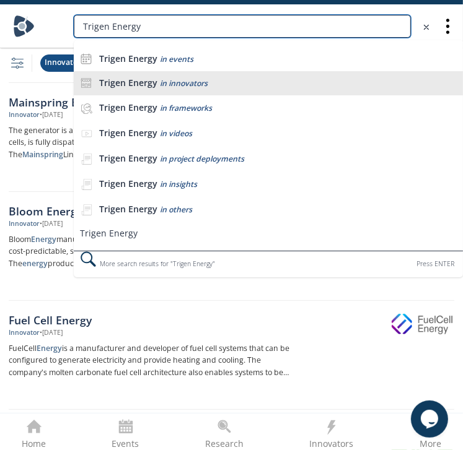
type input "Trigen Energy"
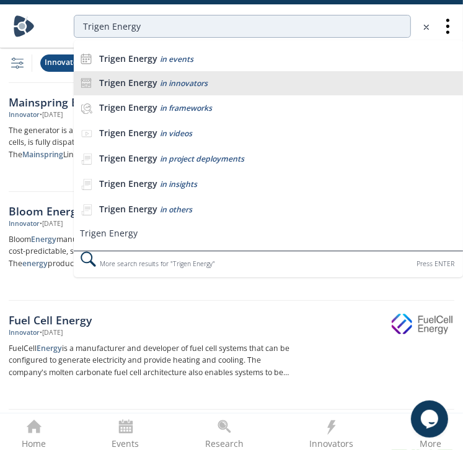
click at [195, 74] on li "Trigen Energy in innovators" at bounding box center [268, 83] width 389 height 25
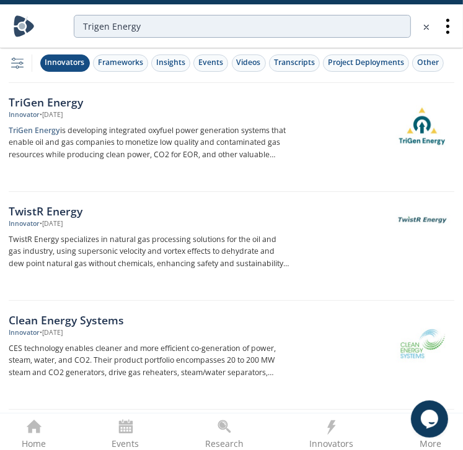
click at [302, 110] on div at bounding box center [376, 126] width 156 height 61
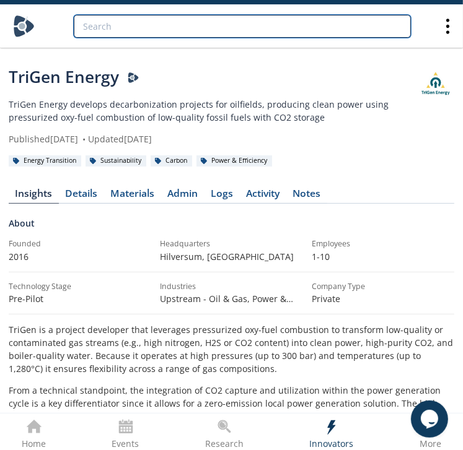
click at [235, 19] on input "search" at bounding box center [242, 26] width 337 height 23
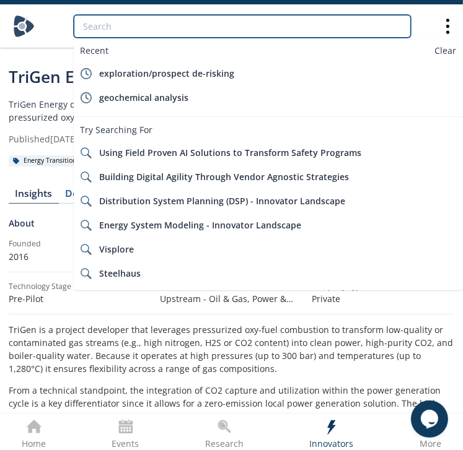
paste input "AI-FIT"
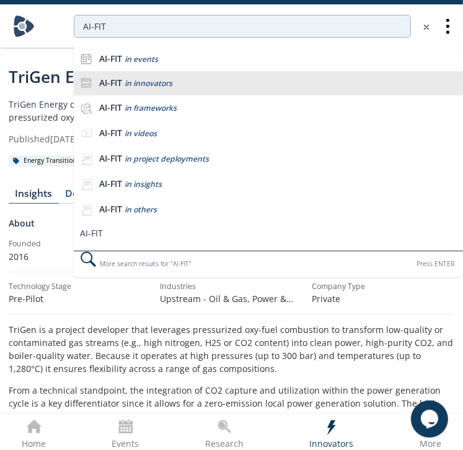
click at [223, 76] on li "AI-FIT in innovators" at bounding box center [268, 83] width 389 height 25
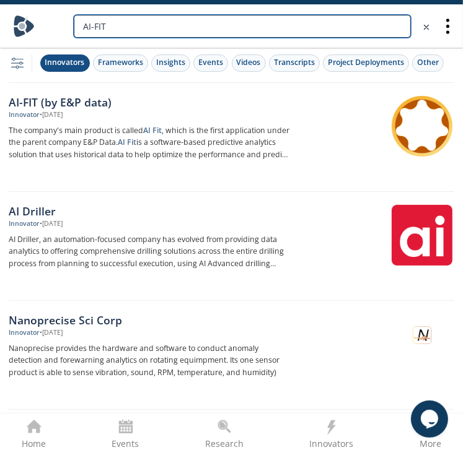
click at [312, 17] on input "AI-FIT" at bounding box center [242, 26] width 337 height 23
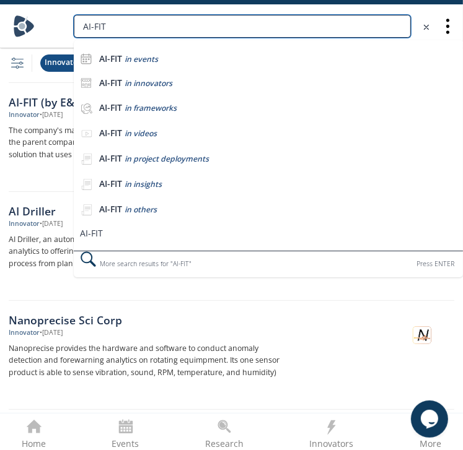
click at [312, 17] on input "AI-FIT" at bounding box center [242, 26] width 337 height 23
paste input "Fervo"
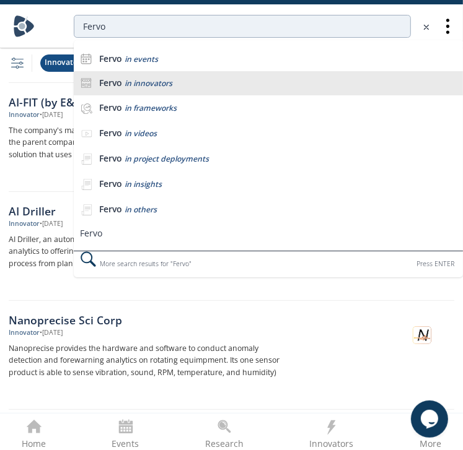
click at [192, 77] on div "Fervo in innovators" at bounding box center [278, 83] width 358 height 12
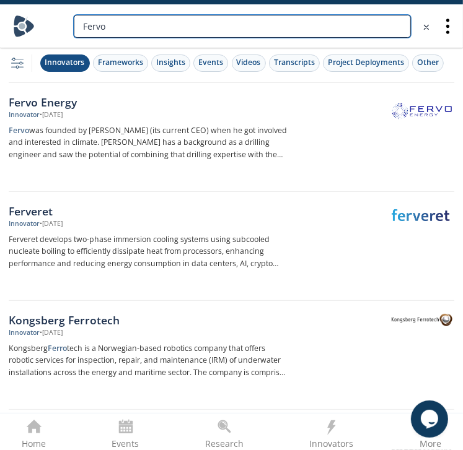
click at [270, 19] on input "Fervo" at bounding box center [242, 26] width 337 height 23
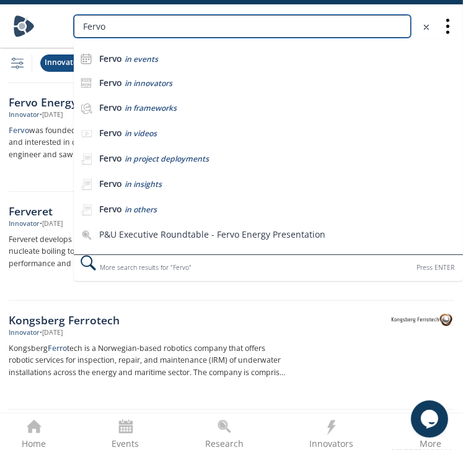
click at [270, 19] on input "Fervo" at bounding box center [242, 26] width 337 height 23
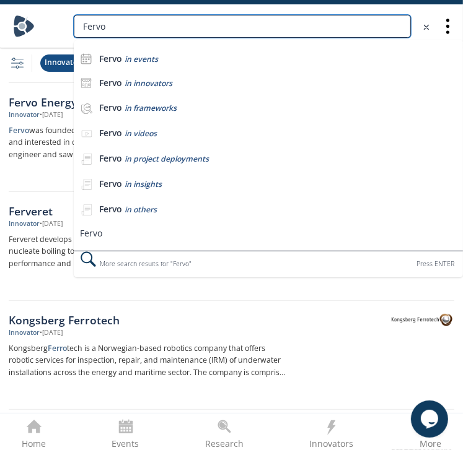
paste input "Sage Geosystems"
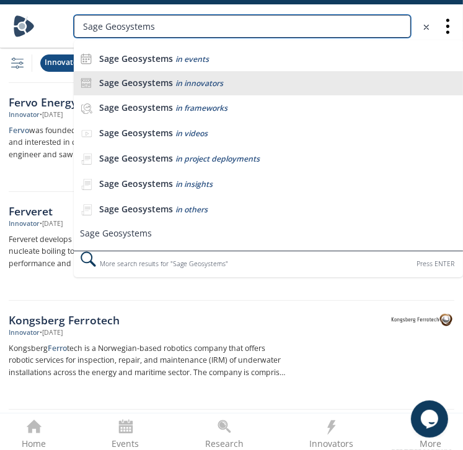
type input "Sage Geosystems"
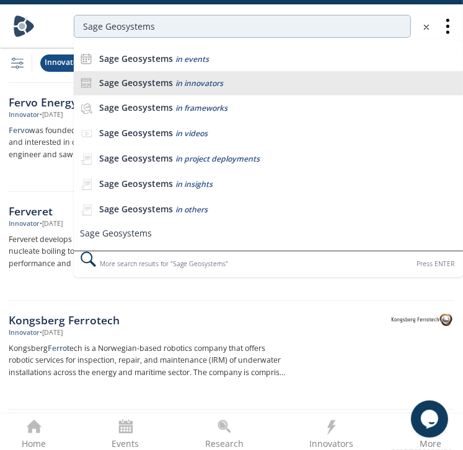
click at [228, 89] on li "Sage Geosystems in innovators" at bounding box center [268, 83] width 389 height 25
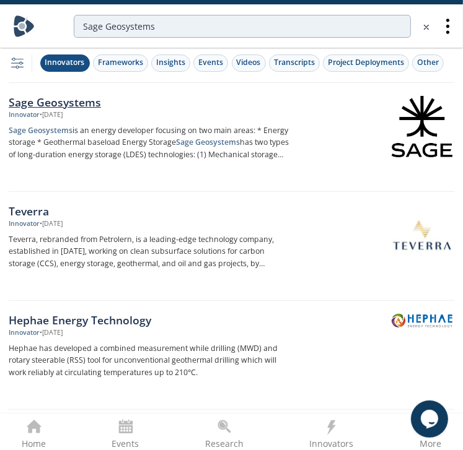
click at [421, 130] on img at bounding box center [422, 126] width 61 height 61
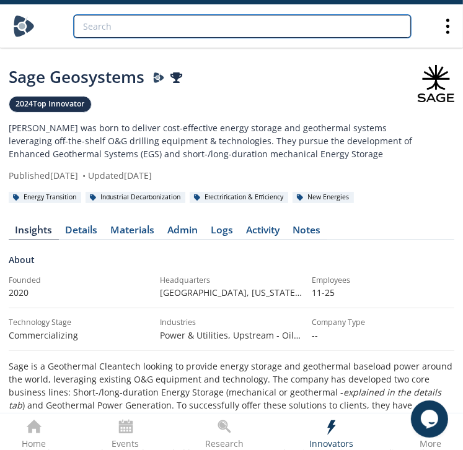
click at [216, 30] on input "search" at bounding box center [242, 26] width 337 height 23
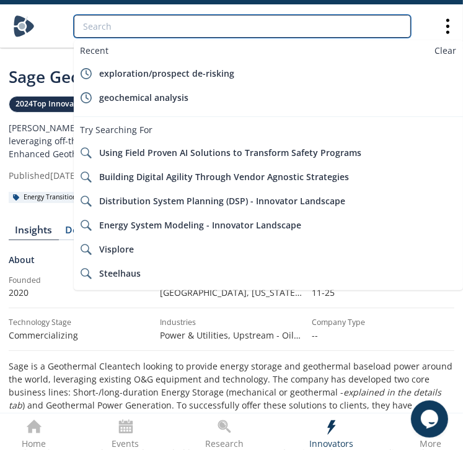
paste input "Graforce"
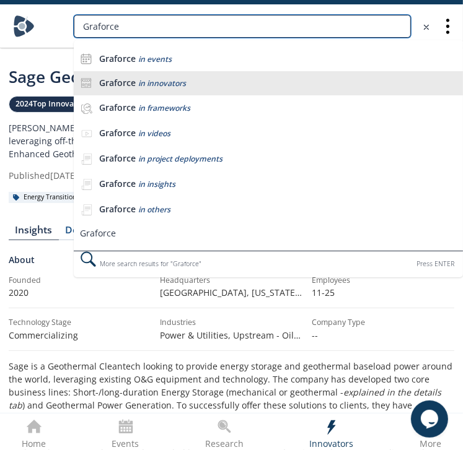
type input "Graforce"
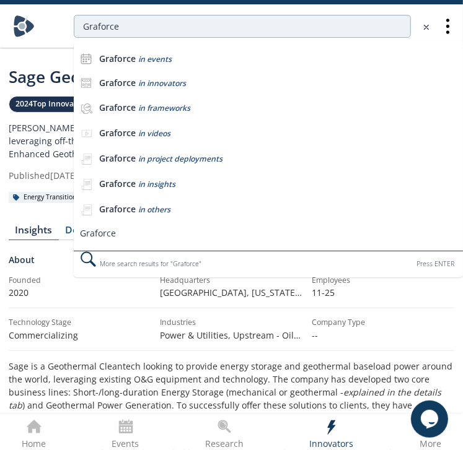
click at [225, 81] on div "Graforce in innovators" at bounding box center [278, 83] width 358 height 12
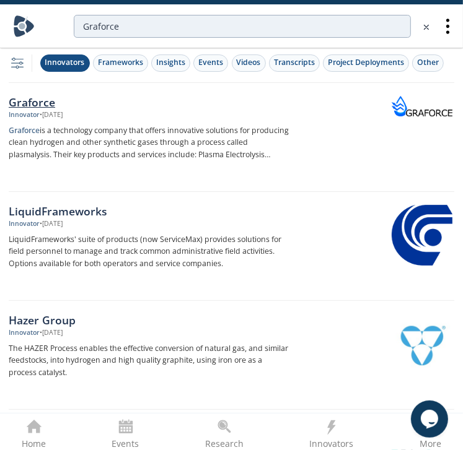
click at [193, 103] on div "Graforce" at bounding box center [149, 102] width 281 height 16
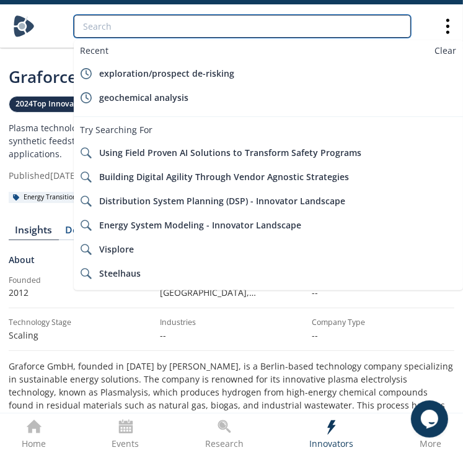
click at [176, 35] on input "search" at bounding box center [242, 26] width 337 height 23
paste input "EERC"
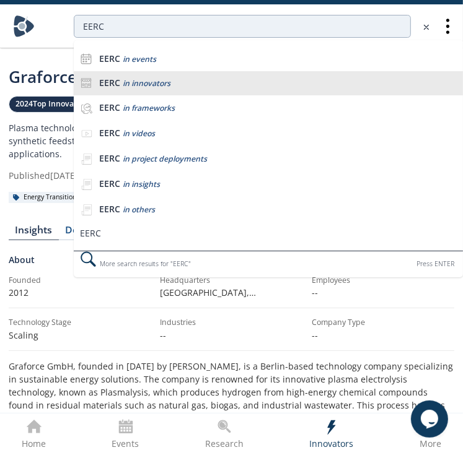
click at [179, 79] on div "EERC in innovators" at bounding box center [278, 83] width 358 height 12
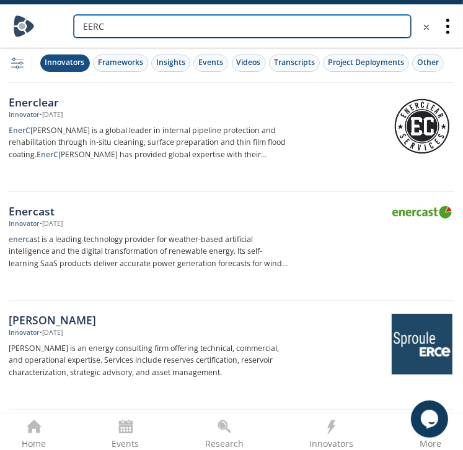
click at [234, 27] on input "EERC" at bounding box center [242, 26] width 337 height 23
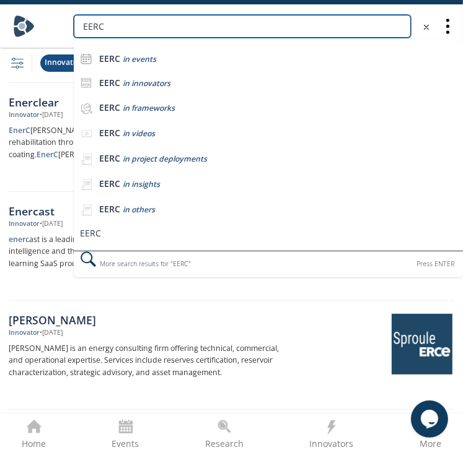
click at [234, 27] on input "EERC" at bounding box center [242, 26] width 337 height 23
paste input "Zencor"
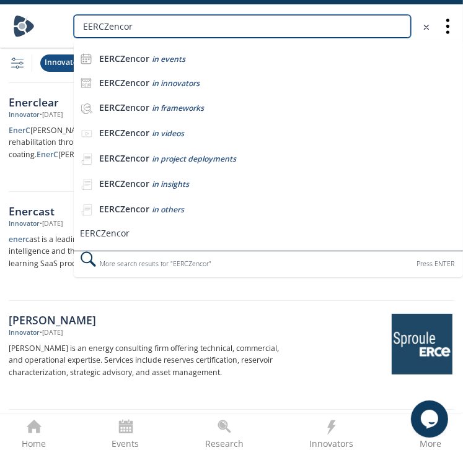
click at [234, 27] on input "EERCZencor" at bounding box center [242, 26] width 337 height 23
paste input "search"
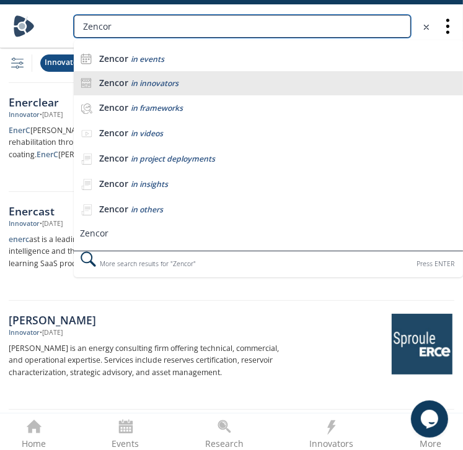
type input "Zencor"
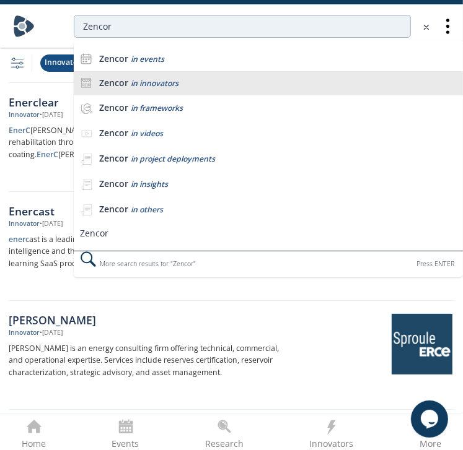
click at [184, 77] on div "Zencor in innovators" at bounding box center [278, 83] width 358 height 12
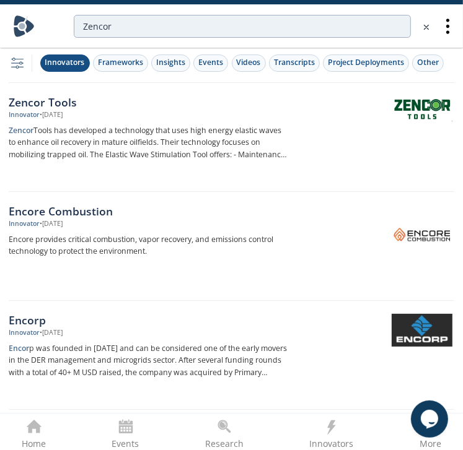
click at [202, 107] on div "Zencor Tools" at bounding box center [149, 102] width 281 height 16
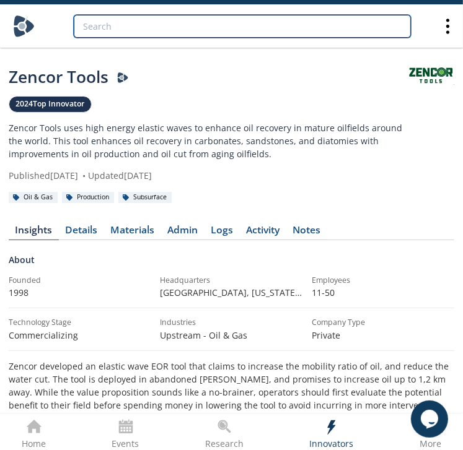
click at [227, 27] on input "search" at bounding box center [242, 26] width 337 height 23
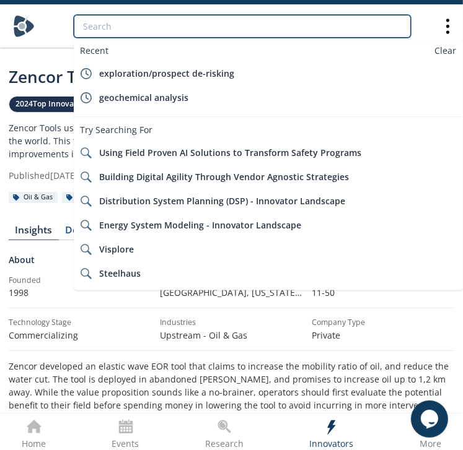
paste input "Airthium"
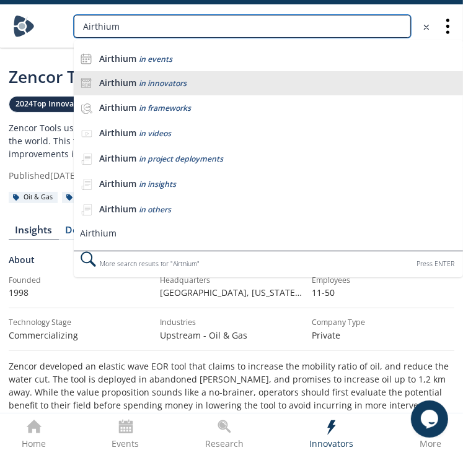
type input "Airthium"
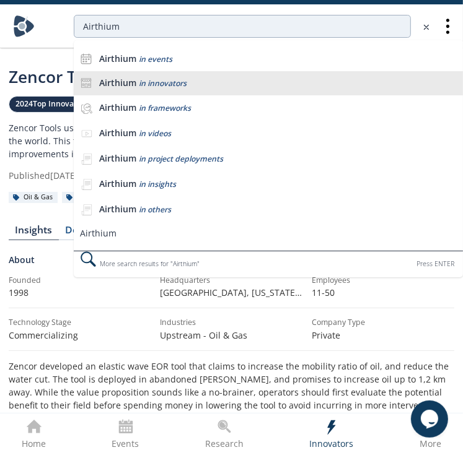
click at [217, 75] on li "Airthium in innovators" at bounding box center [268, 83] width 389 height 25
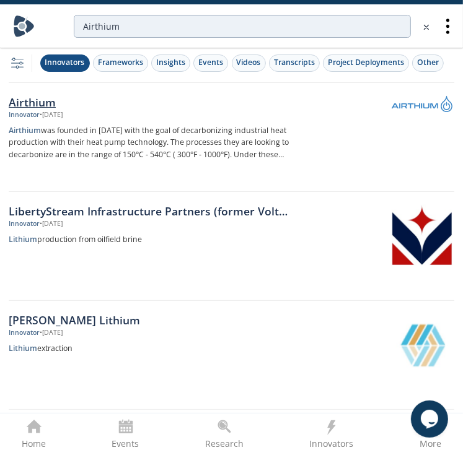
click at [270, 125] on p "Airthium was founded in 2016 with the goal of decarbonizing industrial heat pro…" at bounding box center [149, 143] width 281 height 37
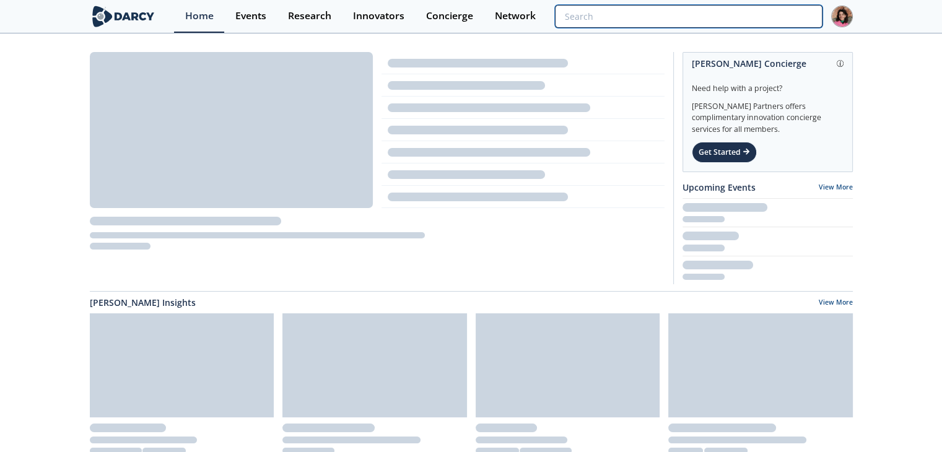
click at [749, 10] on input "search" at bounding box center [688, 16] width 267 height 23
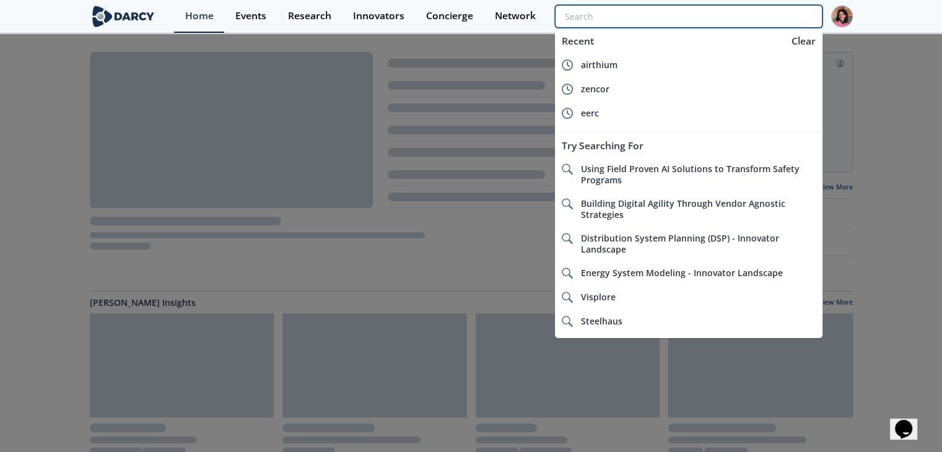
paste input "ICE Thermal"
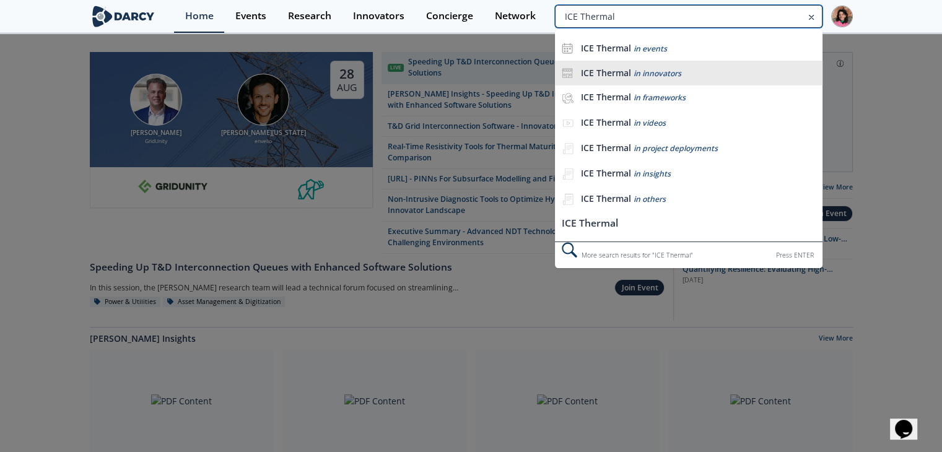
type input "ICE Thermal"
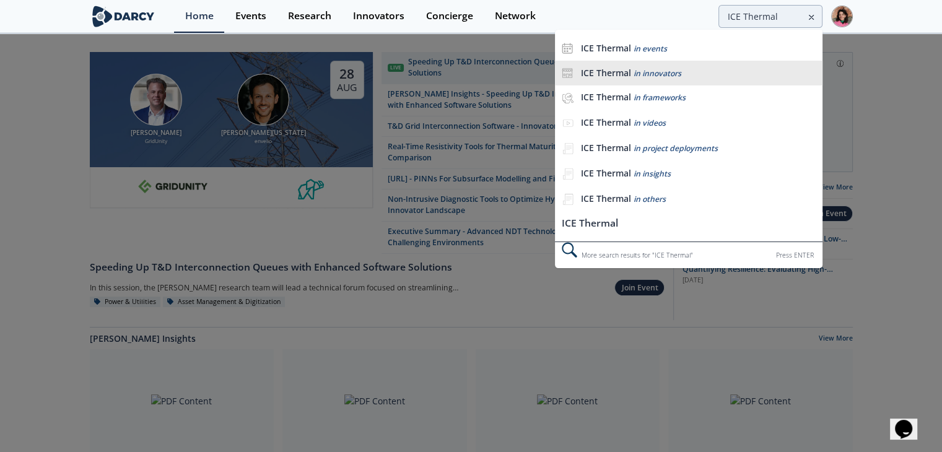
click at [661, 72] on span "in innovators" at bounding box center [657, 73] width 48 height 11
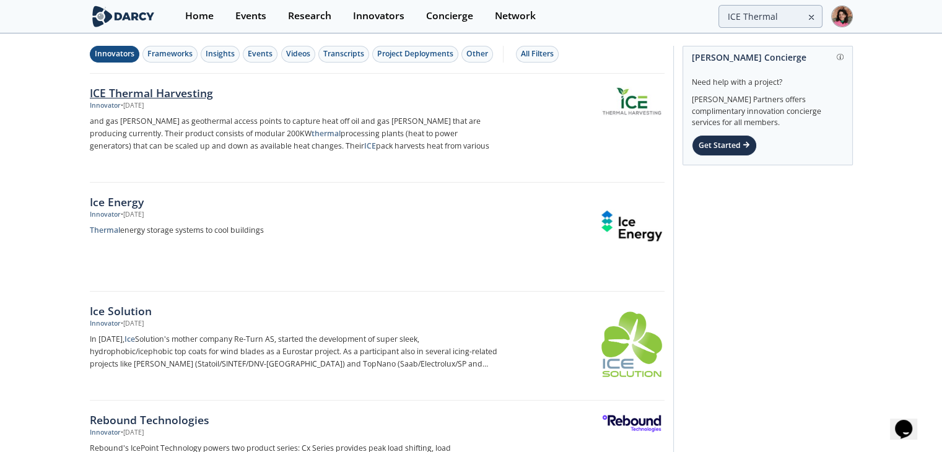
click at [548, 122] on div at bounding box center [587, 117] width 156 height 61
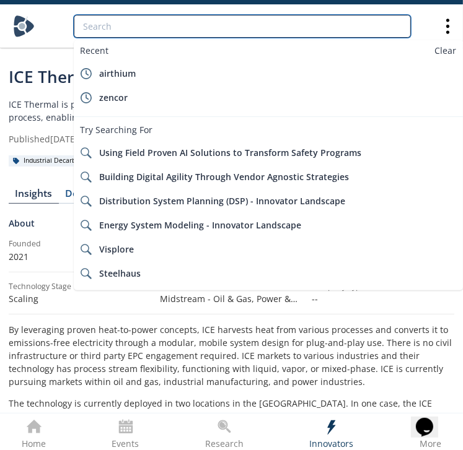
click at [191, 27] on input "search" at bounding box center [242, 26] width 337 height 23
paste input "TrelliSense Deployment"
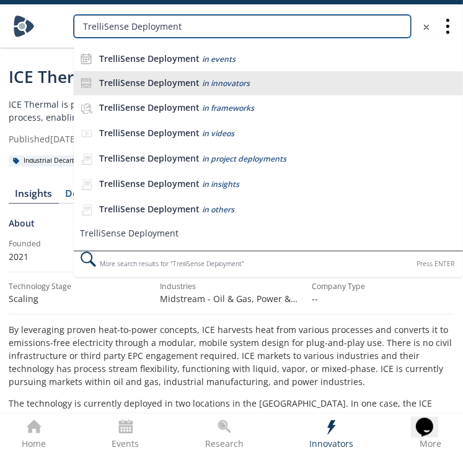
type input "TrelliSense Deployment"
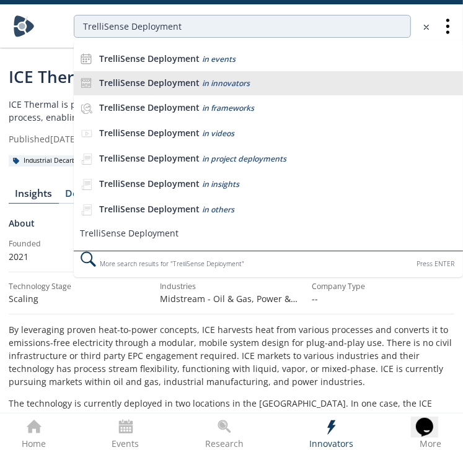
click at [221, 76] on li "TrelliSense Deployment in innovators" at bounding box center [268, 83] width 389 height 25
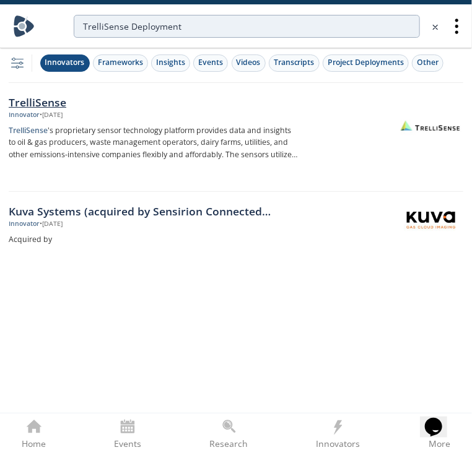
click at [270, 149] on p "TrelliSense 's proprietary sensor technology platform provides data and insight…" at bounding box center [154, 143] width 290 height 37
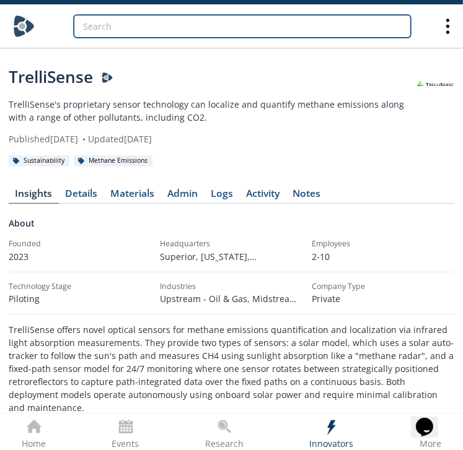
click at [309, 25] on input "search" at bounding box center [242, 26] width 337 height 23
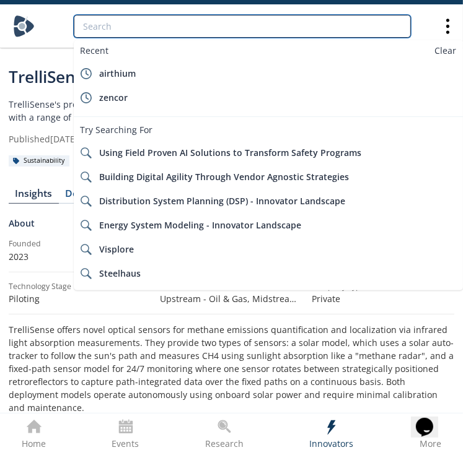
paste input "Dump Flooding"
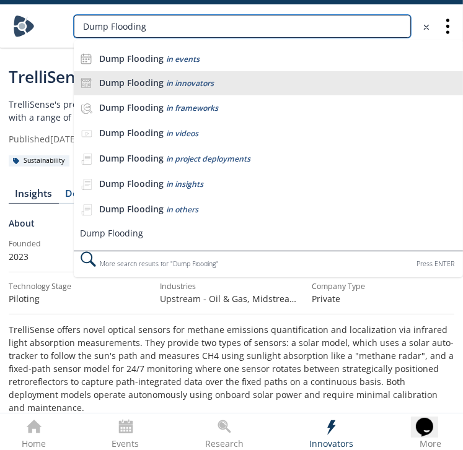
type input "Dump Flooding"
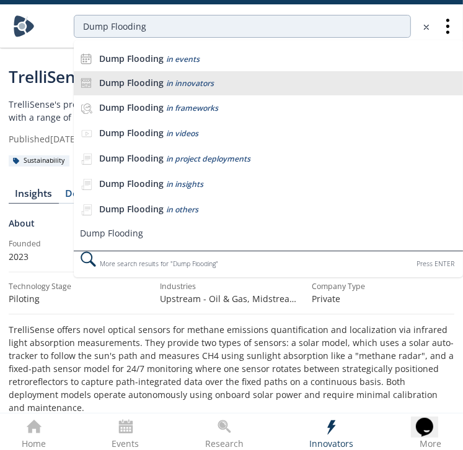
click at [216, 81] on div "Dump Flooding in innovators" at bounding box center [278, 83] width 358 height 12
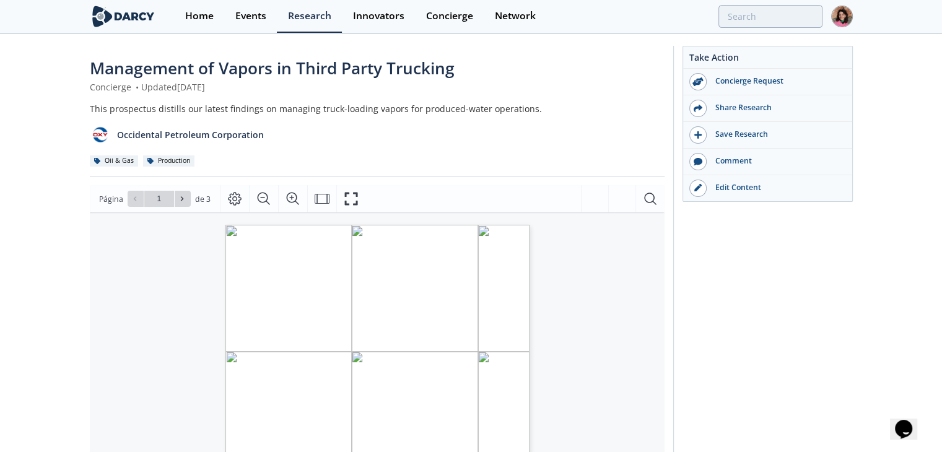
click at [362, 111] on div "This prospectus distills our latest findings on managing truck-loading vapors f…" at bounding box center [377, 108] width 575 height 13
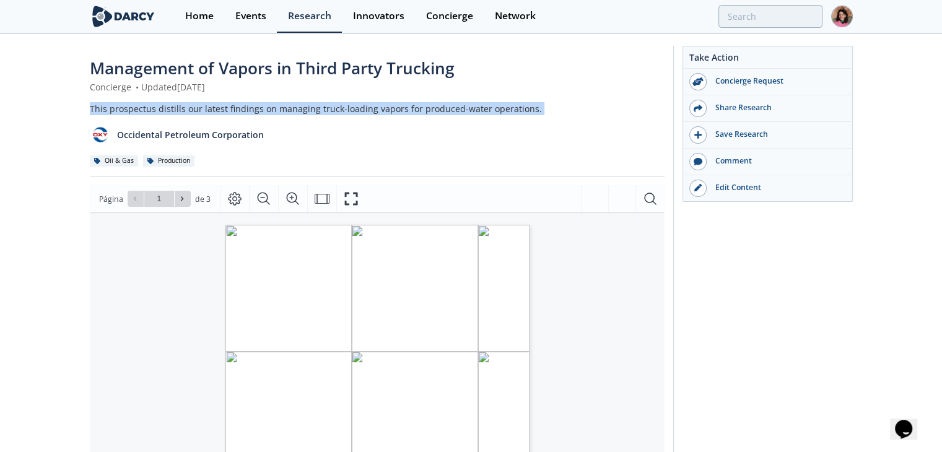
copy div "This prospectus distills our latest findings on managing truck-loading vapors f…"
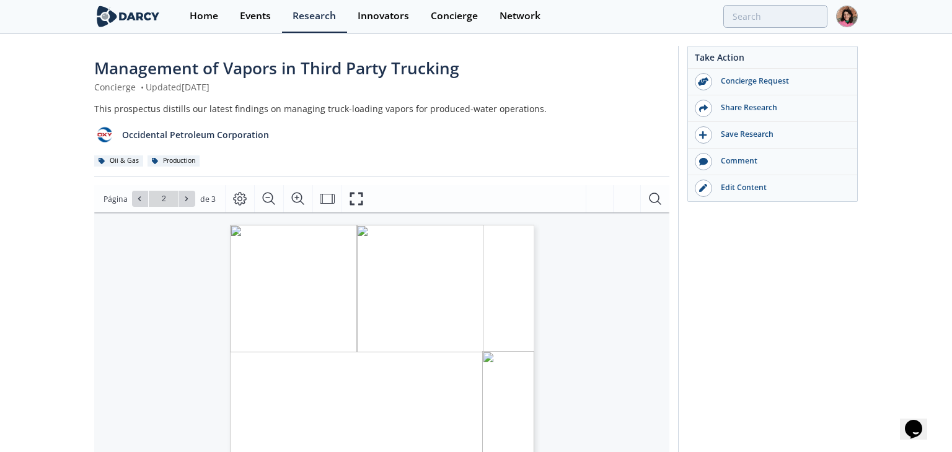
type input "1"
drag, startPoint x: 270, startPoint y: 379, endPoint x: 440, endPoint y: 392, distance: 170.9
click at [440, 225] on p "This prospectus distills our latest findings on managing truck-loading vapors f…" at bounding box center [352, 225] width 245 height 0
